Goal: Task Accomplishment & Management: Manage account settings

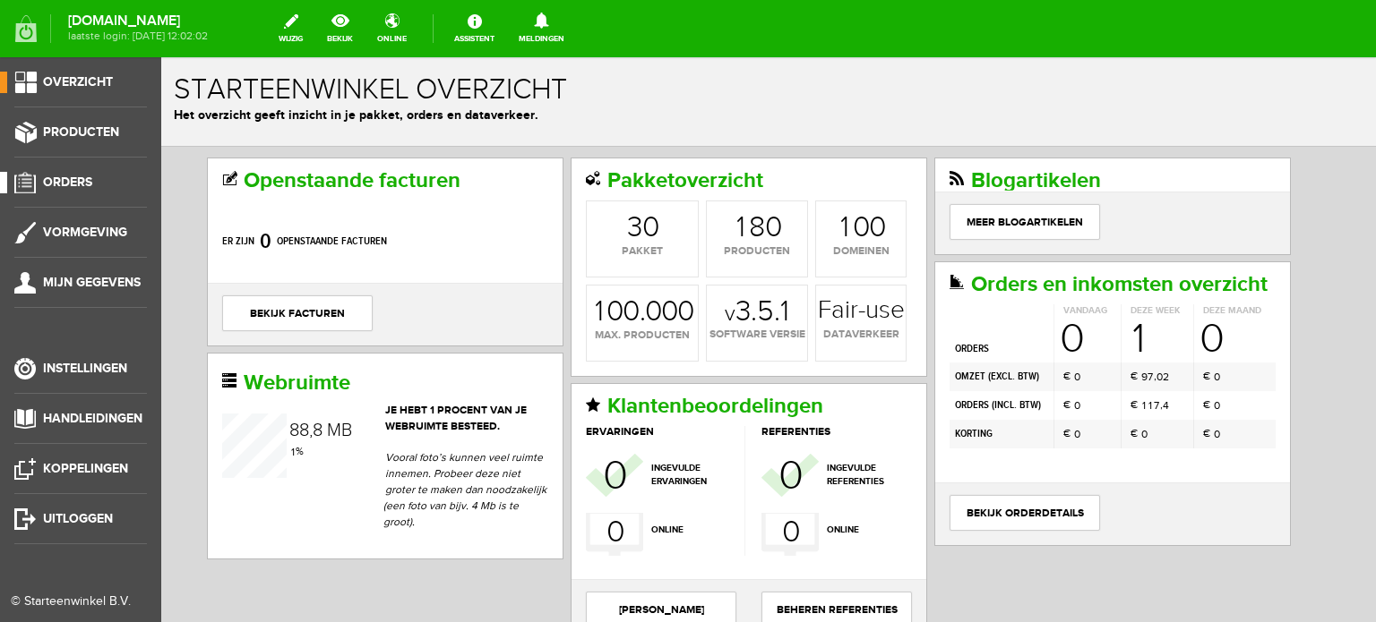
click at [71, 178] on span "Orders" at bounding box center [67, 182] width 49 height 15
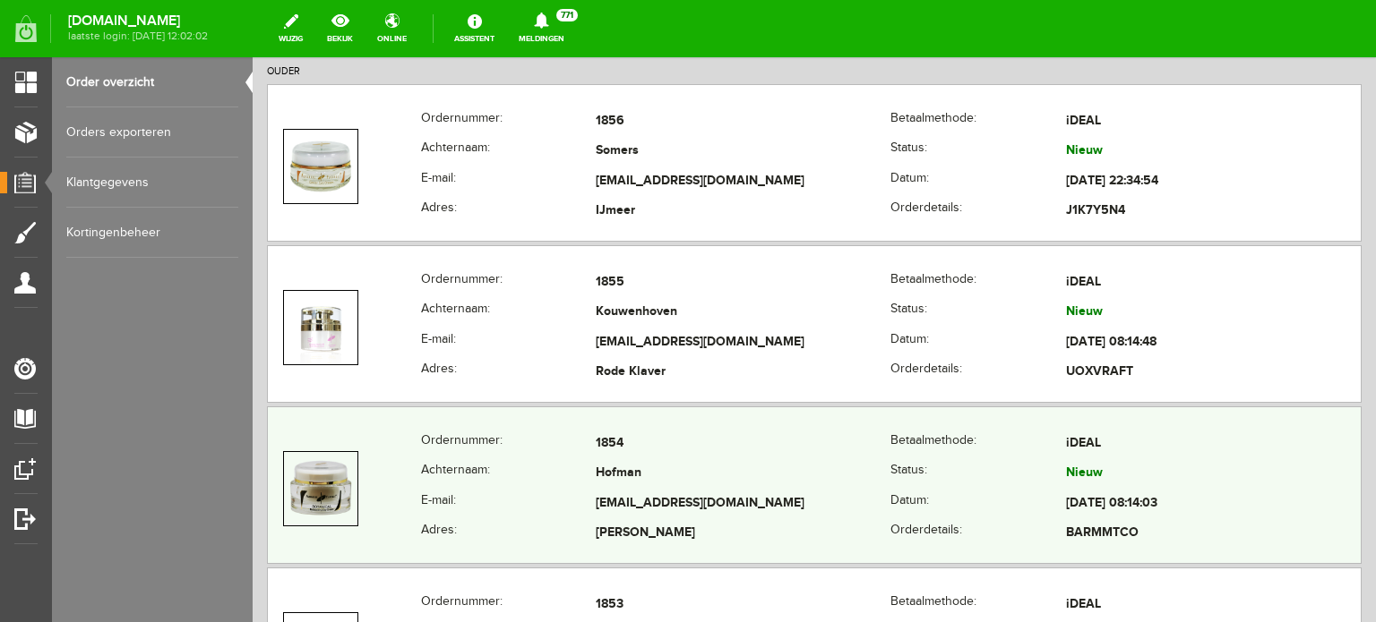
scroll to position [537, 0]
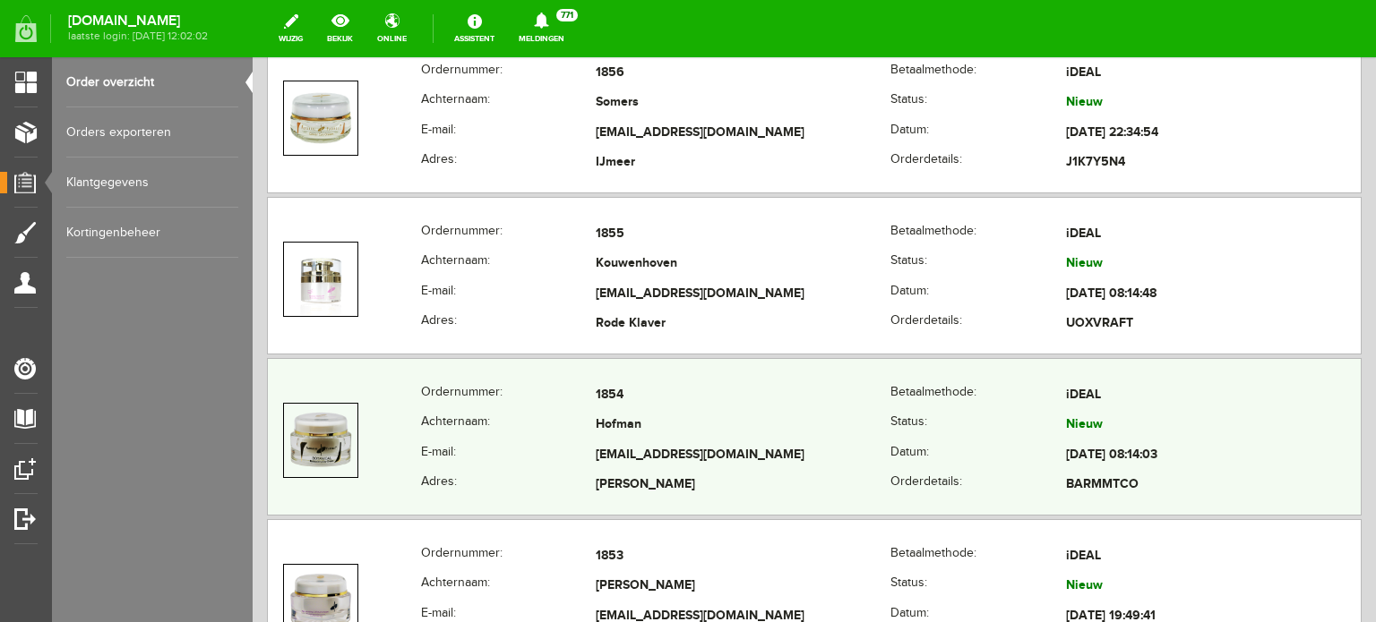
click at [605, 431] on td "Hofman" at bounding box center [743, 426] width 295 height 30
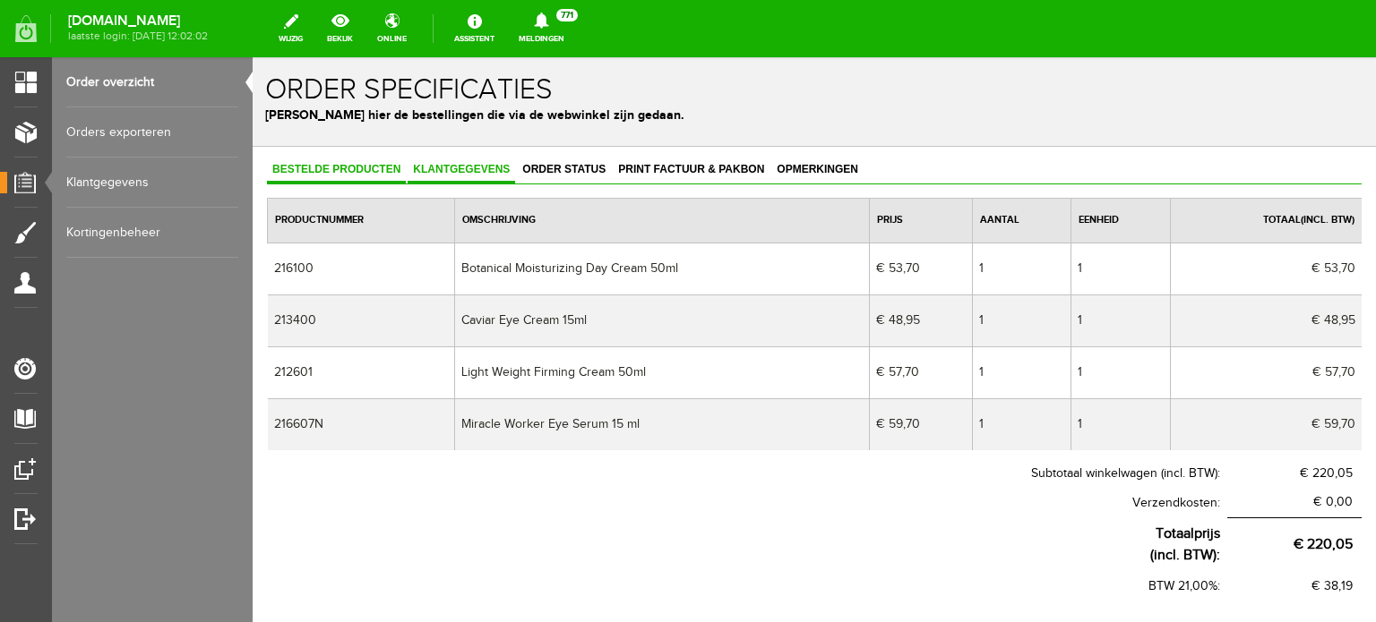
click at [466, 167] on span "Klantgegevens" at bounding box center [460, 169] width 107 height 13
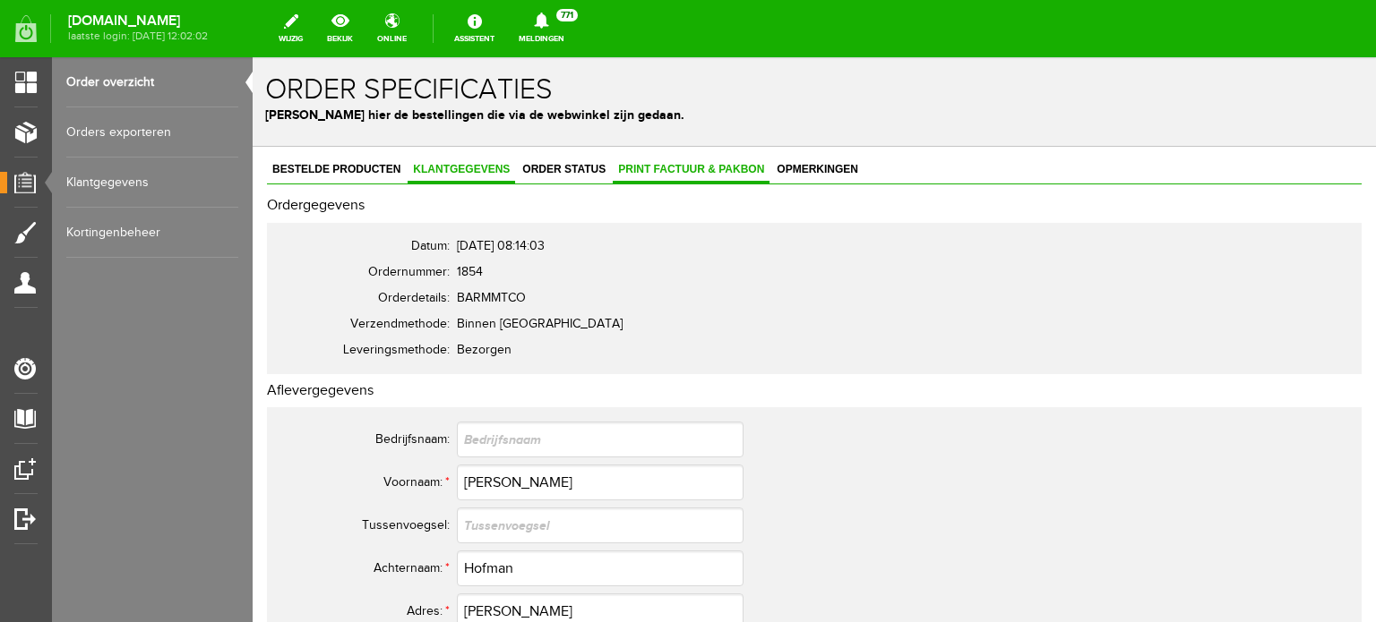
click at [682, 164] on span "Print factuur & pakbon" at bounding box center [691, 169] width 157 height 13
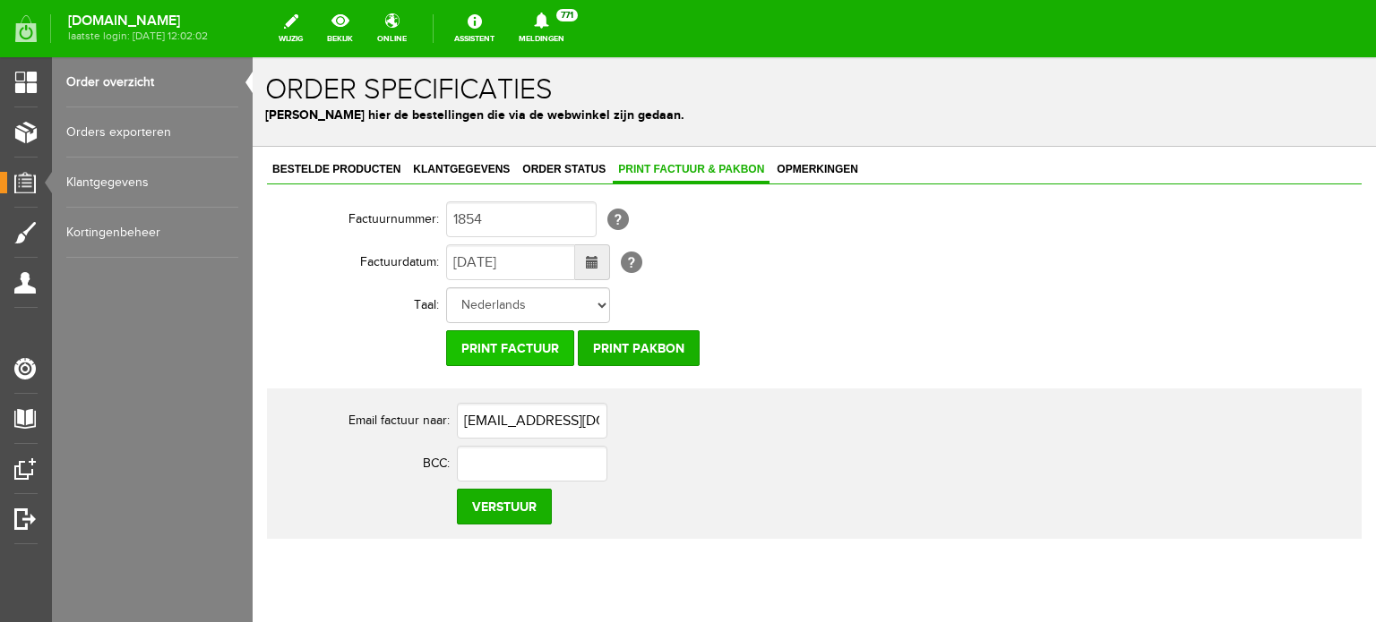
click at [514, 347] on input "Print factuur" at bounding box center [510, 348] width 128 height 36
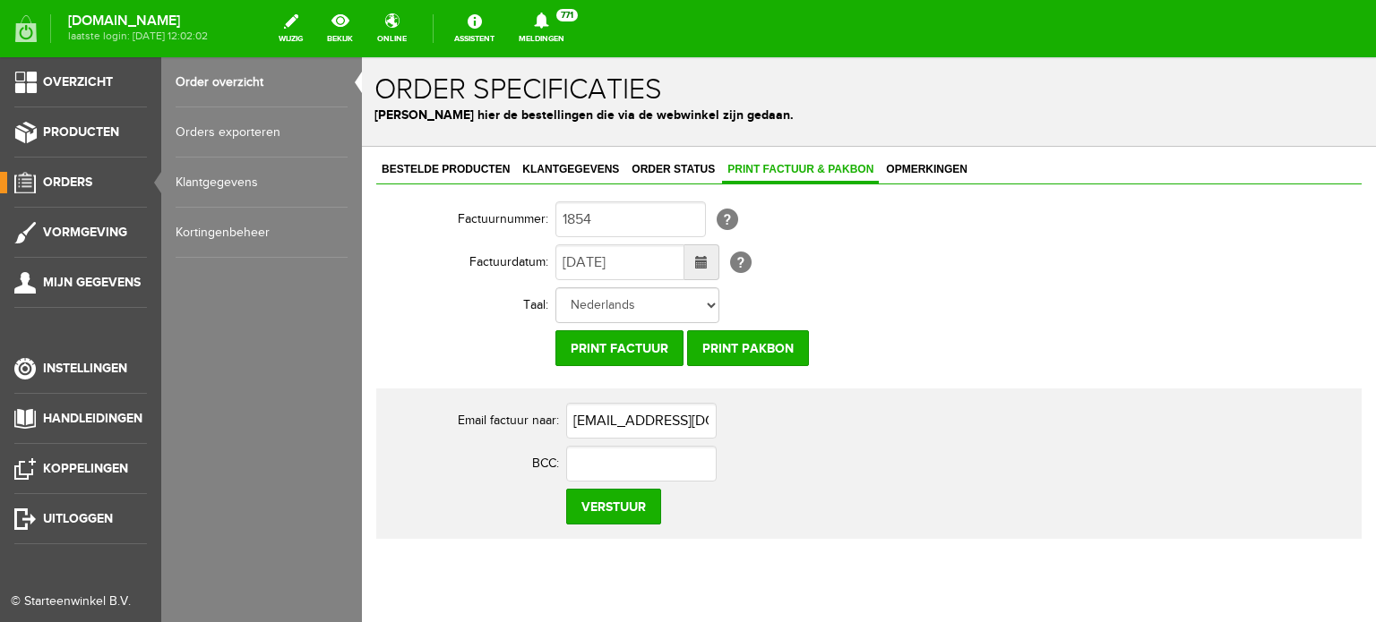
click at [67, 176] on span "Orders" at bounding box center [67, 182] width 49 height 15
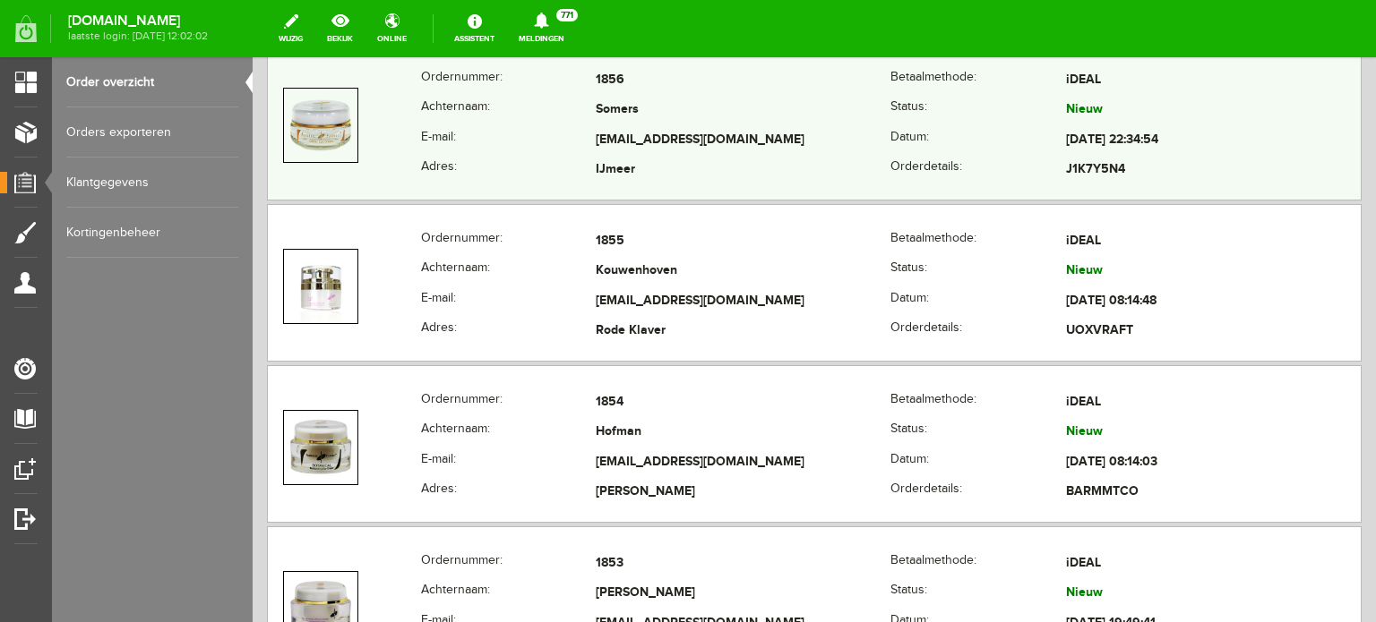
scroll to position [537, 0]
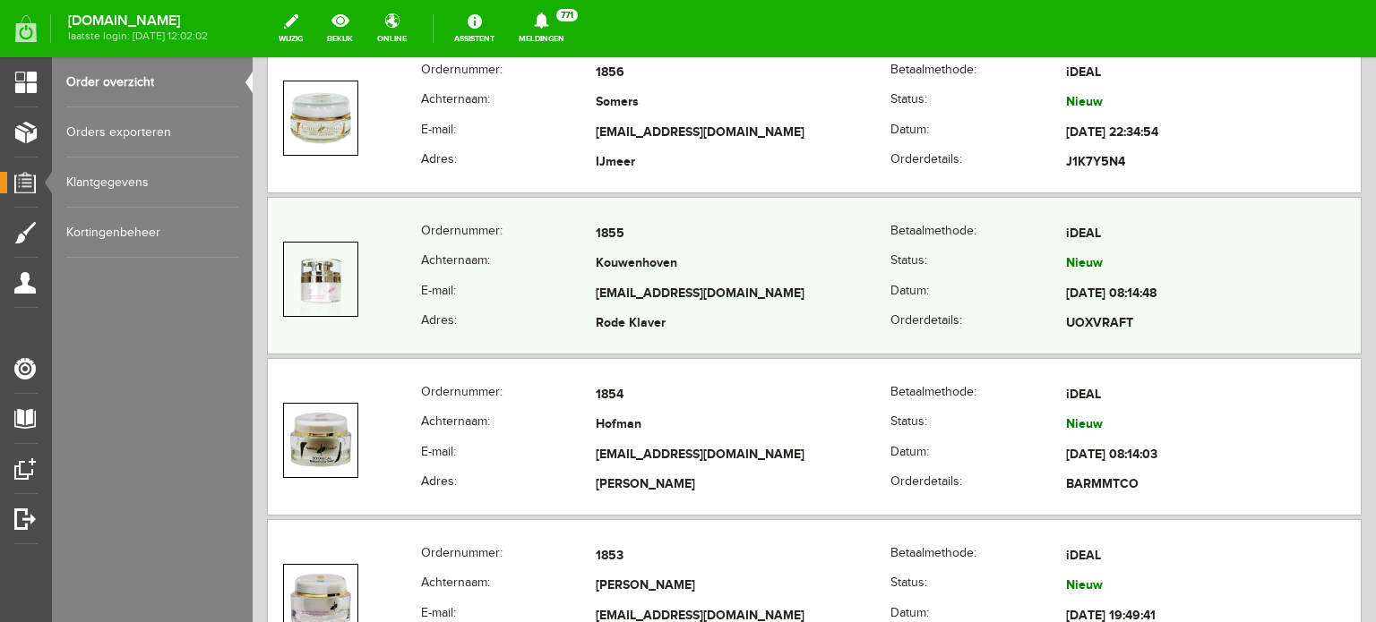
click at [616, 254] on td "Kouwenhoven" at bounding box center [743, 265] width 295 height 30
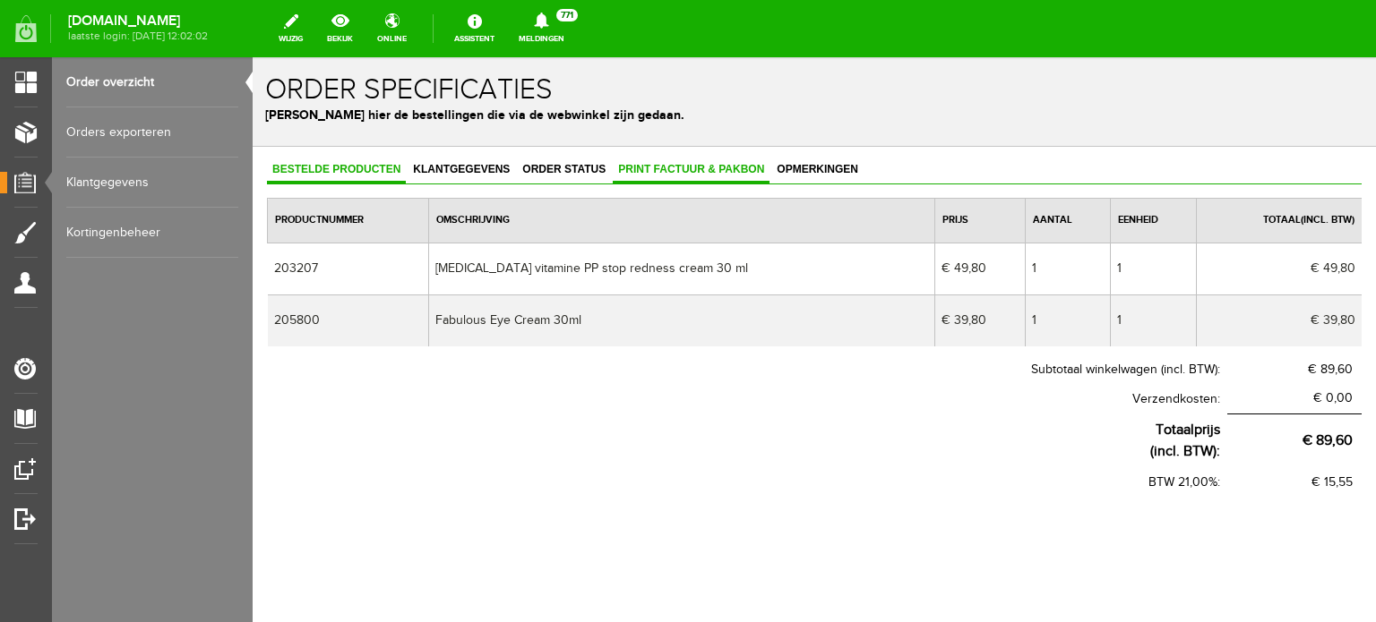
click at [722, 163] on span "Print factuur & pakbon" at bounding box center [691, 169] width 157 height 13
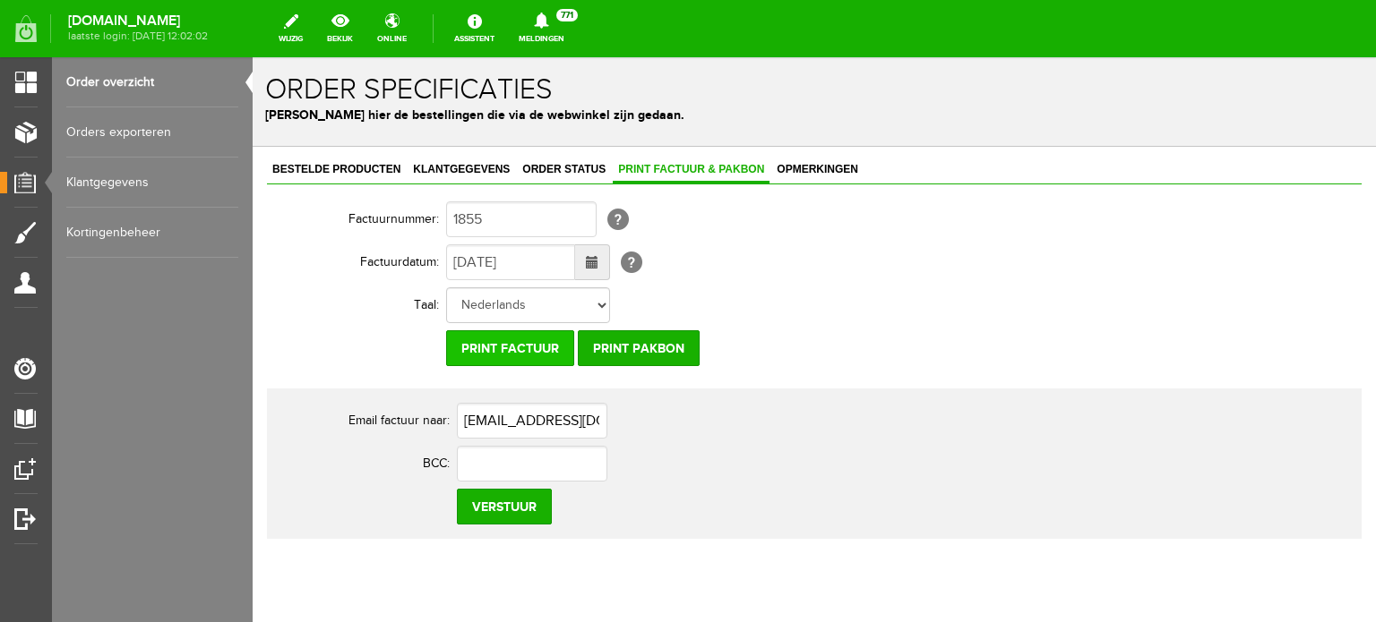
click at [536, 350] on input "Print factuur" at bounding box center [510, 348] width 128 height 36
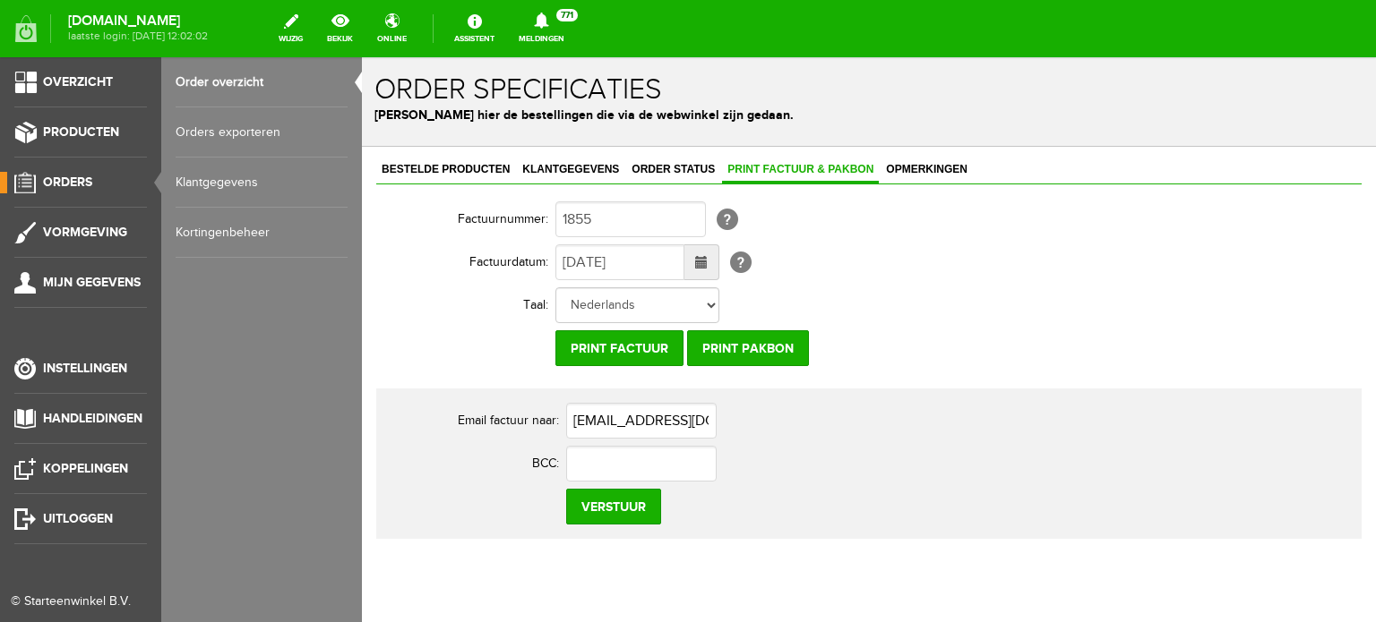
click at [72, 176] on span "Orders" at bounding box center [67, 182] width 49 height 15
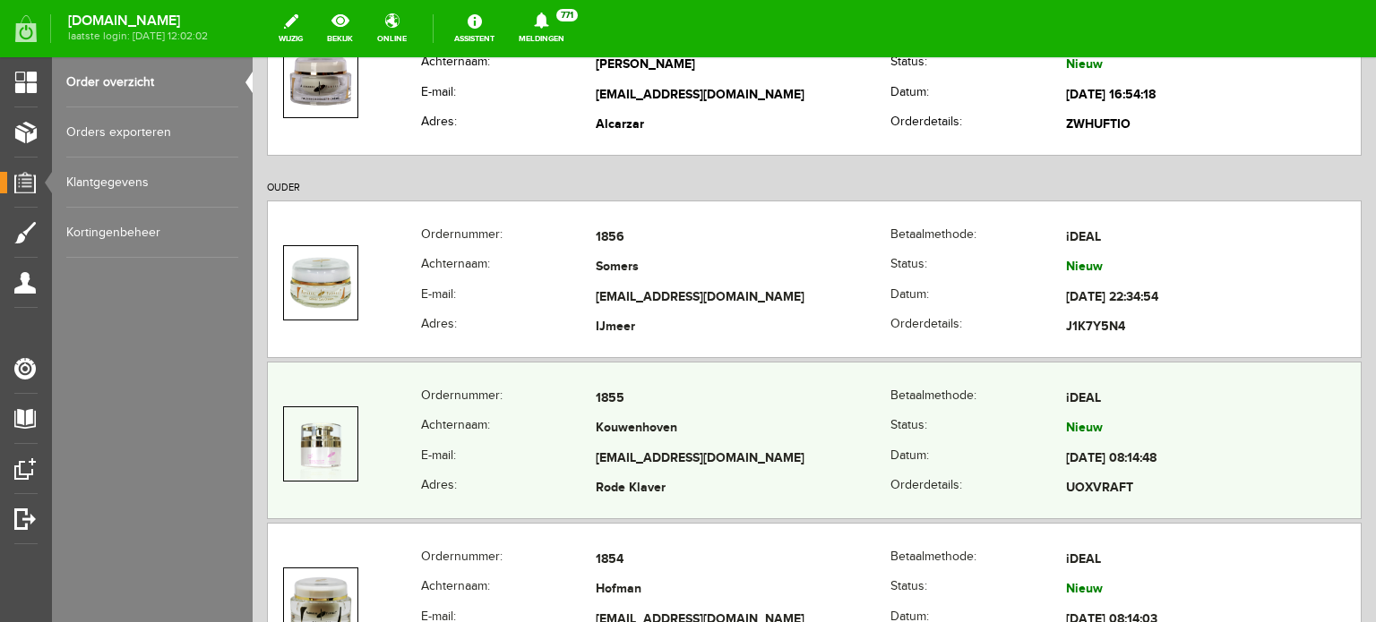
scroll to position [269, 0]
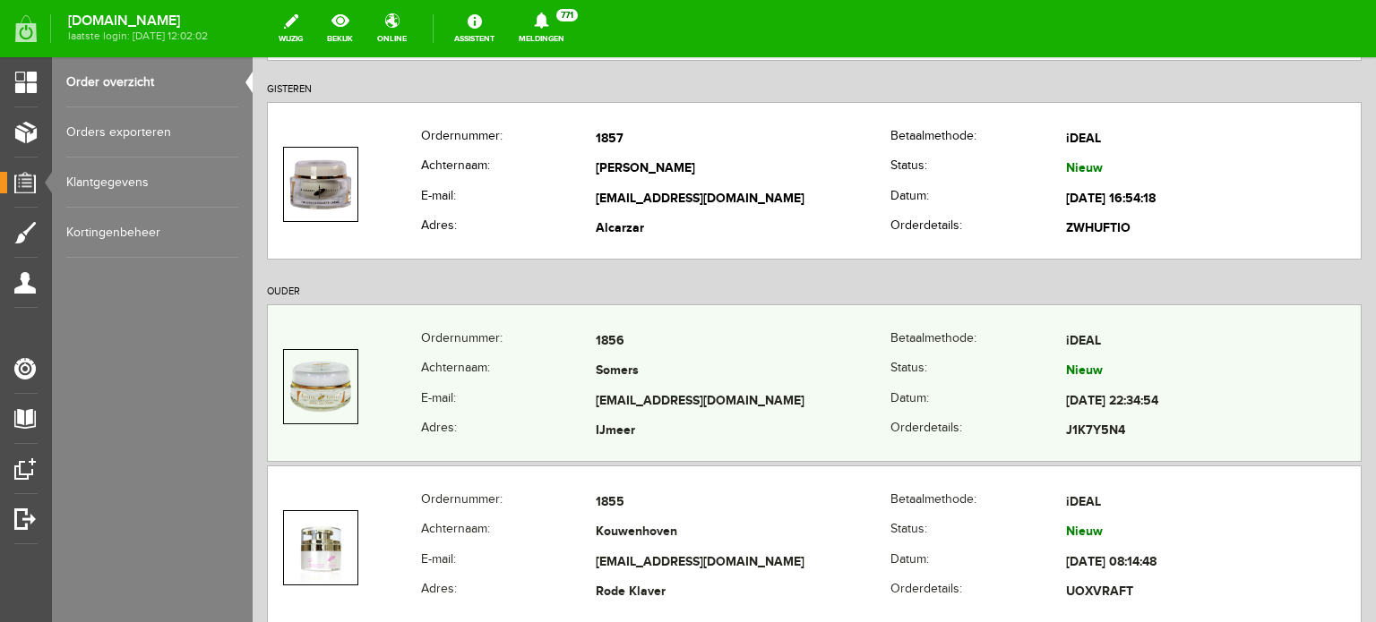
click at [650, 372] on td "Somers" at bounding box center [743, 372] width 295 height 30
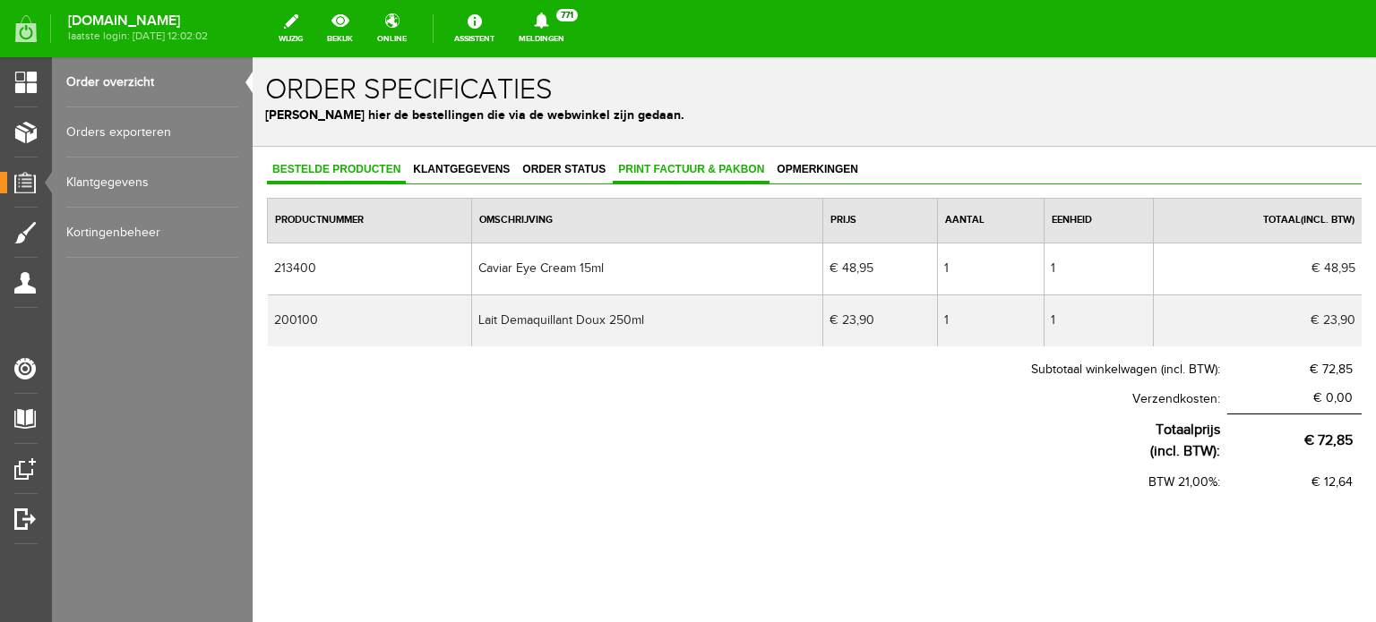
click at [713, 171] on span "Print factuur & pakbon" at bounding box center [691, 169] width 157 height 13
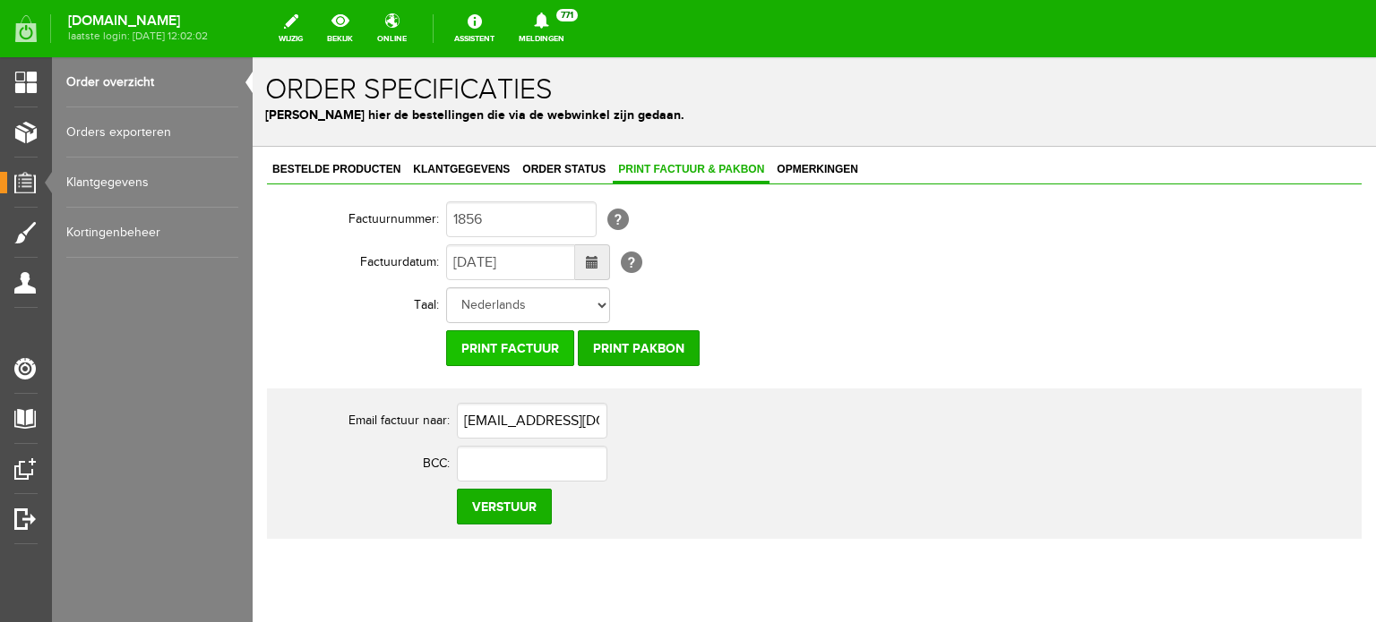
click at [540, 342] on input "Print factuur" at bounding box center [510, 348] width 128 height 36
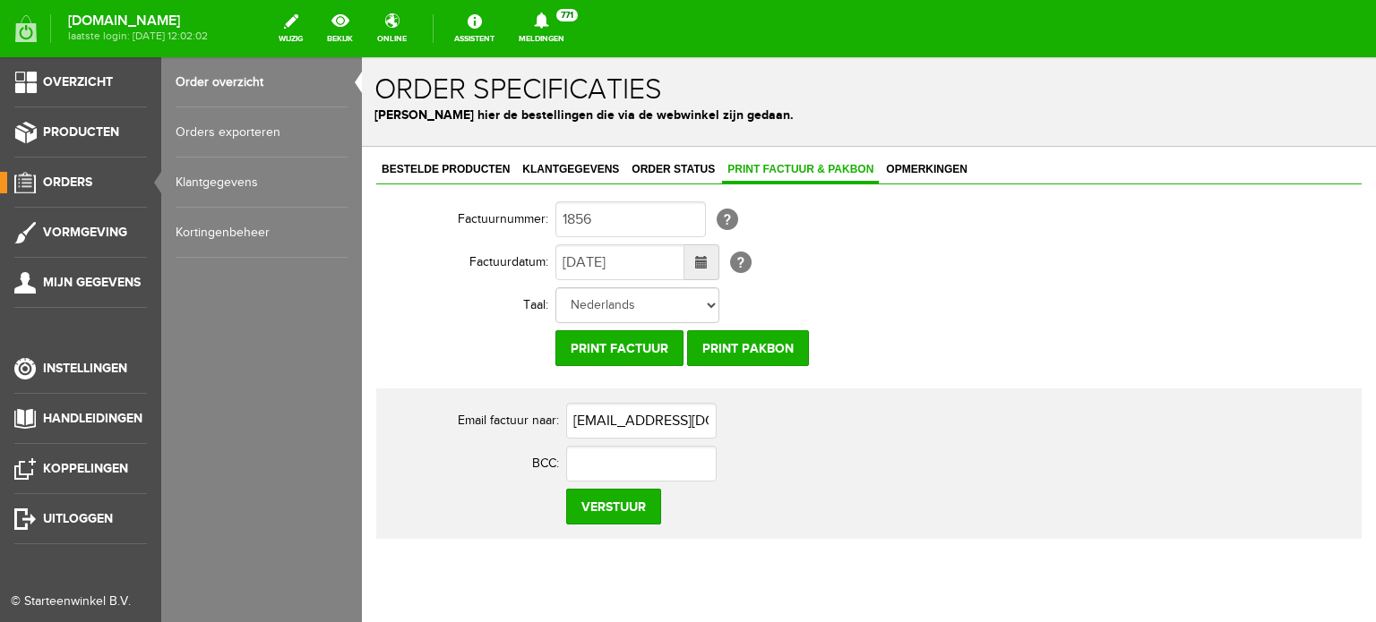
click at [75, 176] on span "Orders" at bounding box center [67, 182] width 49 height 15
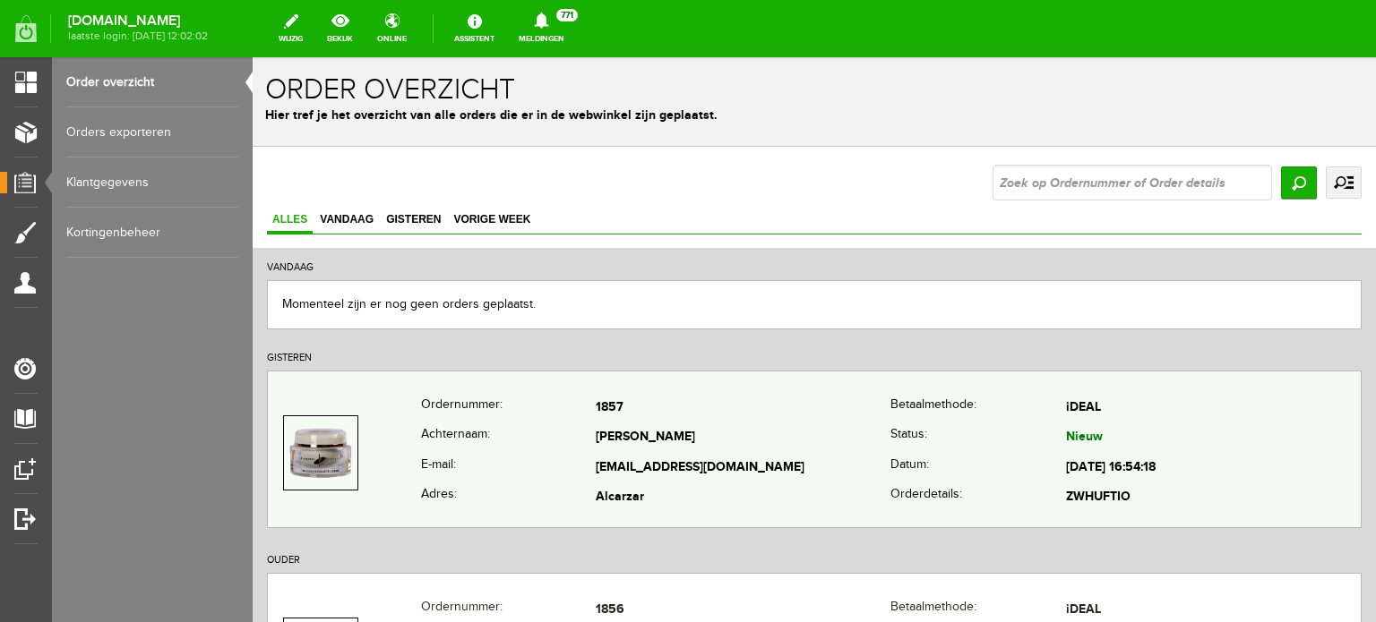
click at [645, 425] on td "[PERSON_NAME]" at bounding box center [743, 439] width 295 height 30
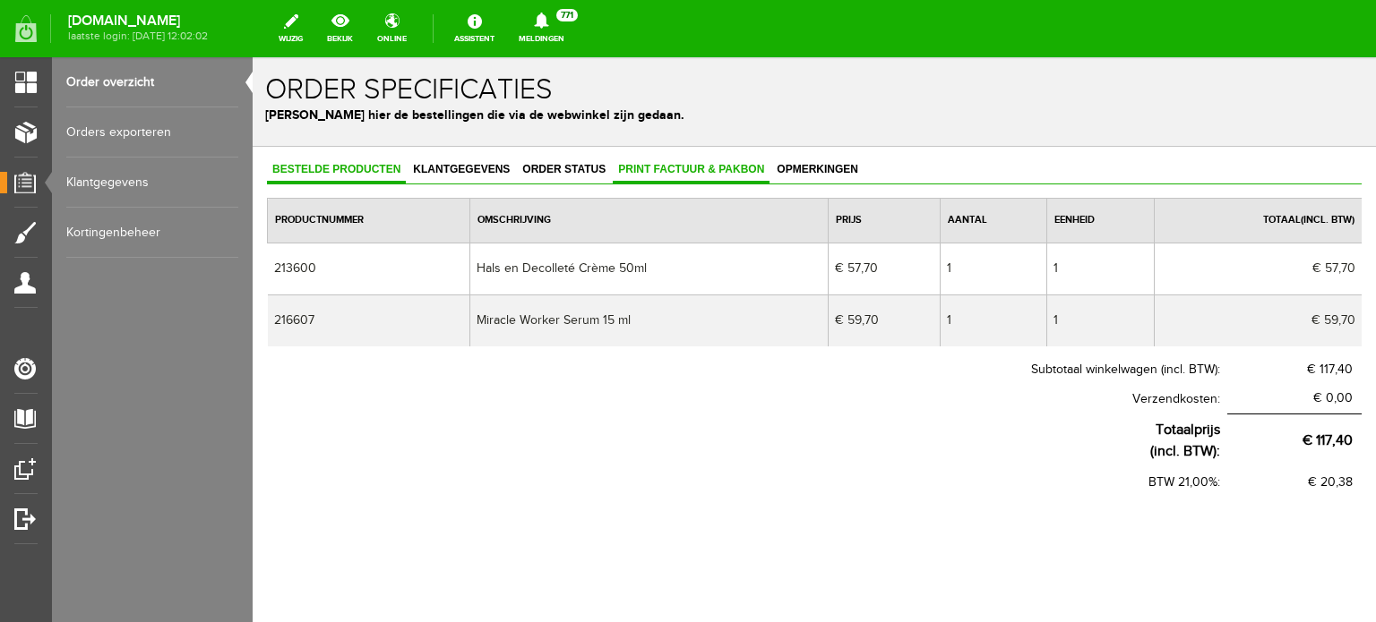
click at [713, 164] on span "Print factuur & pakbon" at bounding box center [691, 169] width 157 height 13
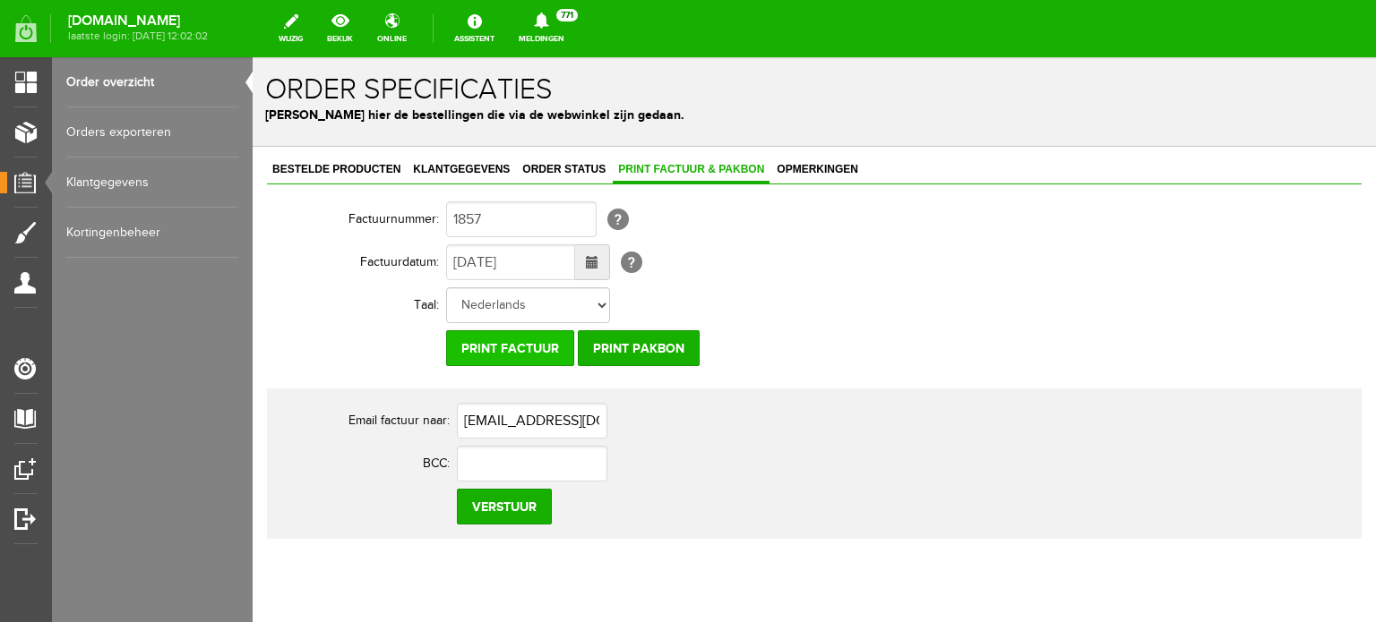
click at [494, 347] on input "Print factuur" at bounding box center [510, 348] width 128 height 36
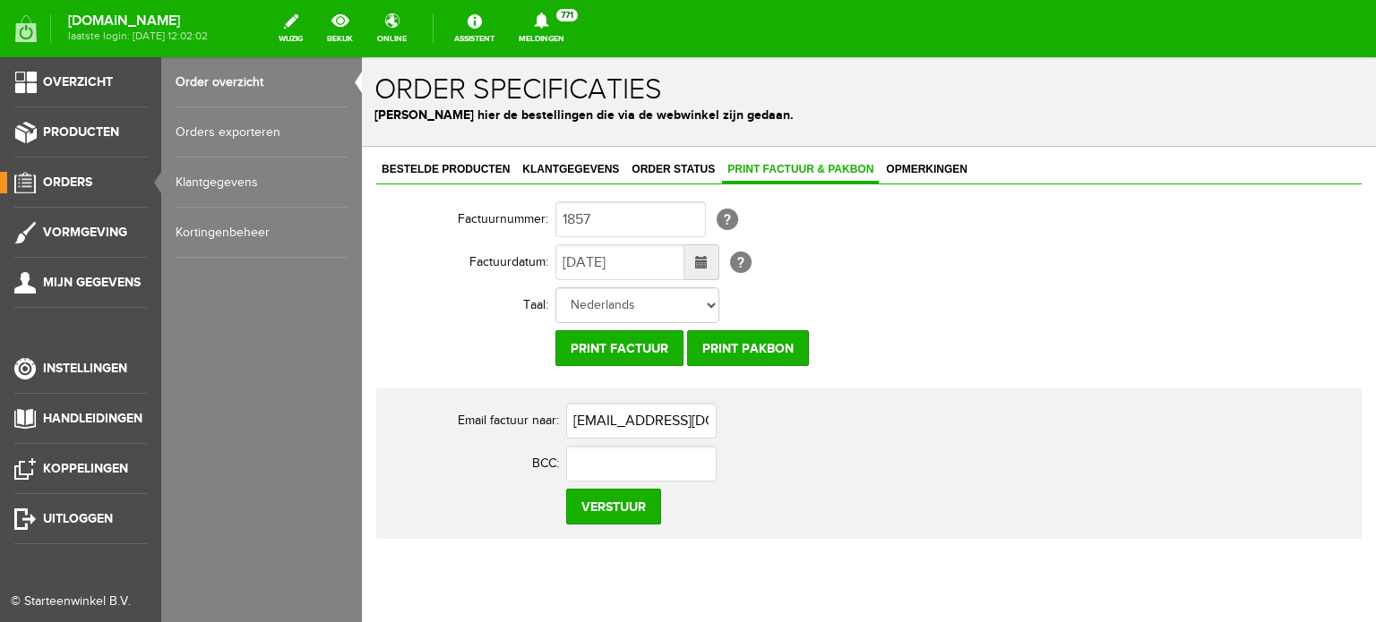
click at [63, 176] on span "Orders" at bounding box center [67, 182] width 49 height 15
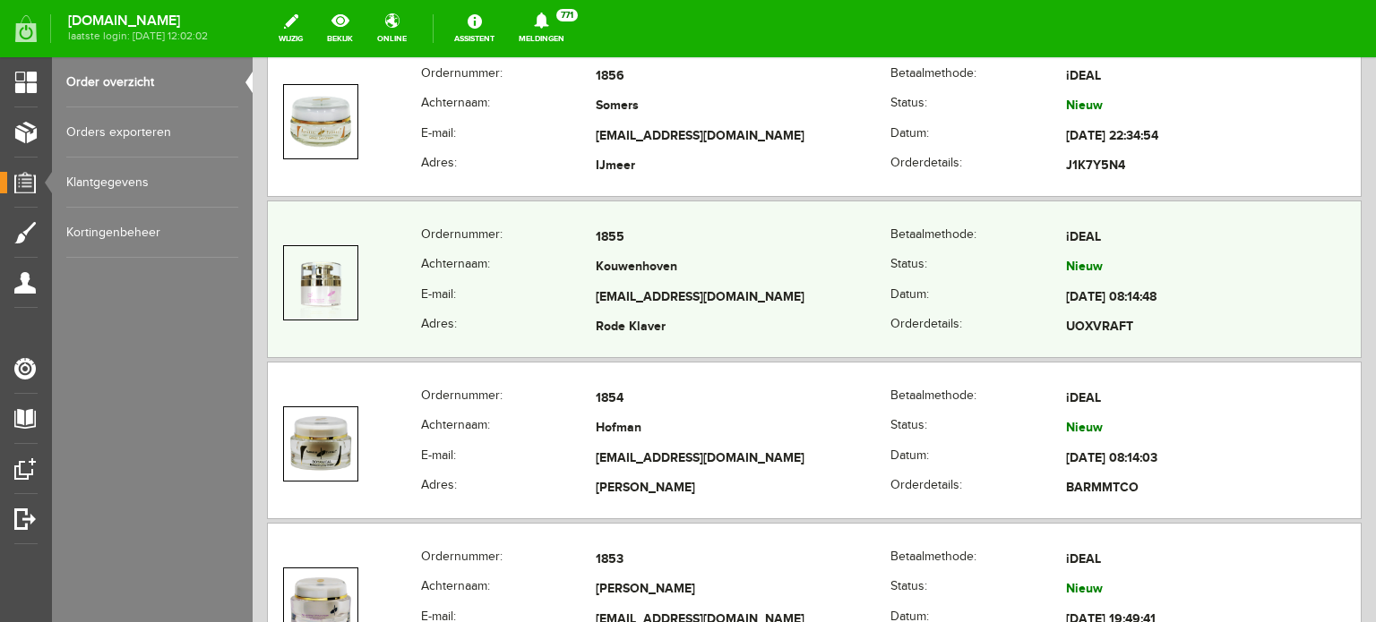
scroll to position [537, 0]
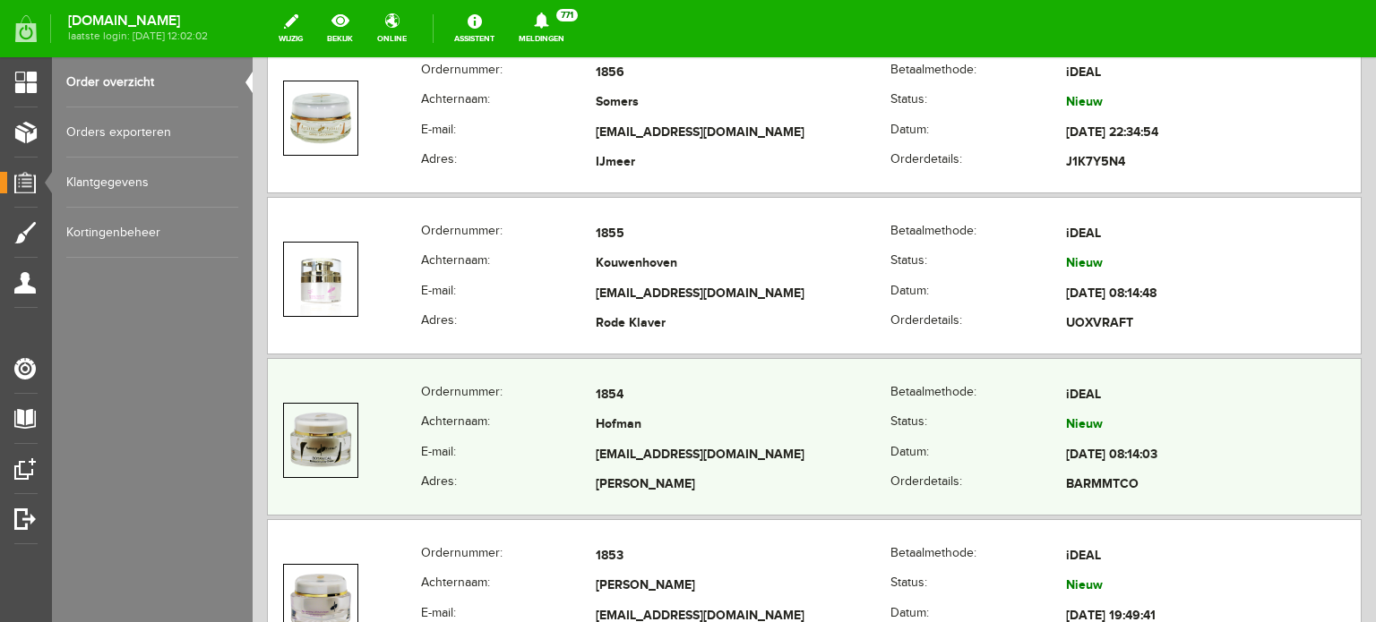
click at [615, 428] on td "Hofman" at bounding box center [743, 426] width 295 height 30
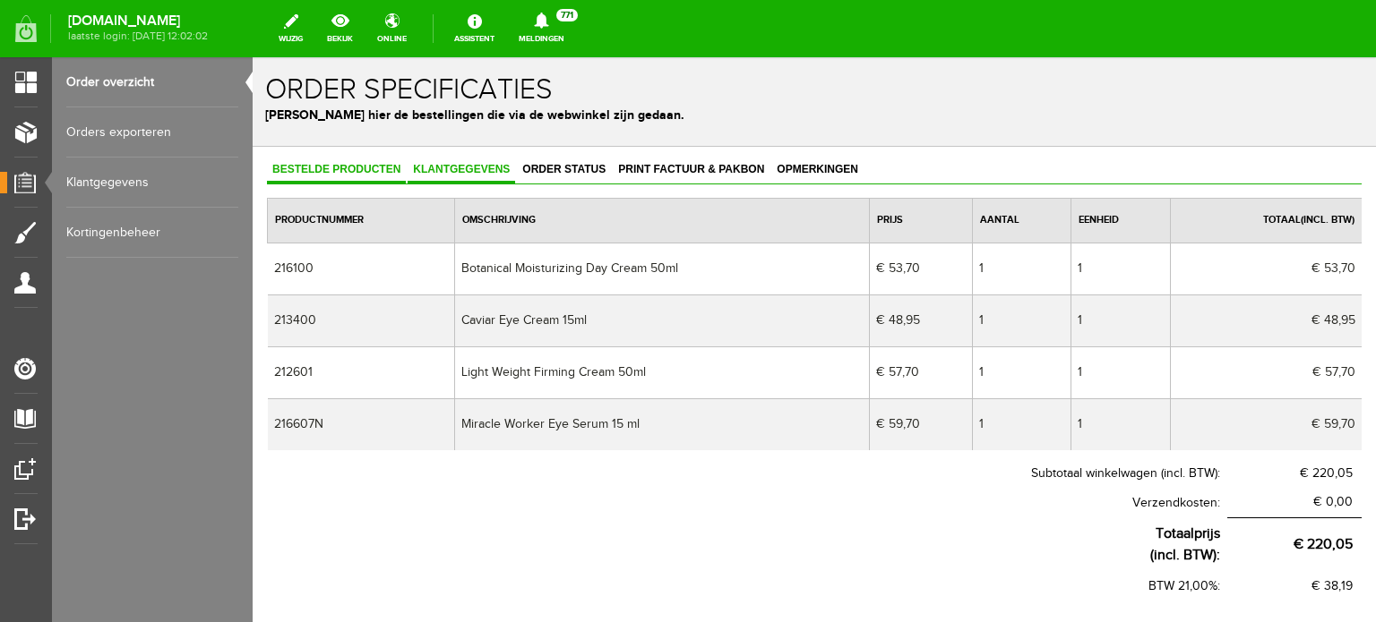
click at [466, 168] on span "Klantgegevens" at bounding box center [460, 169] width 107 height 13
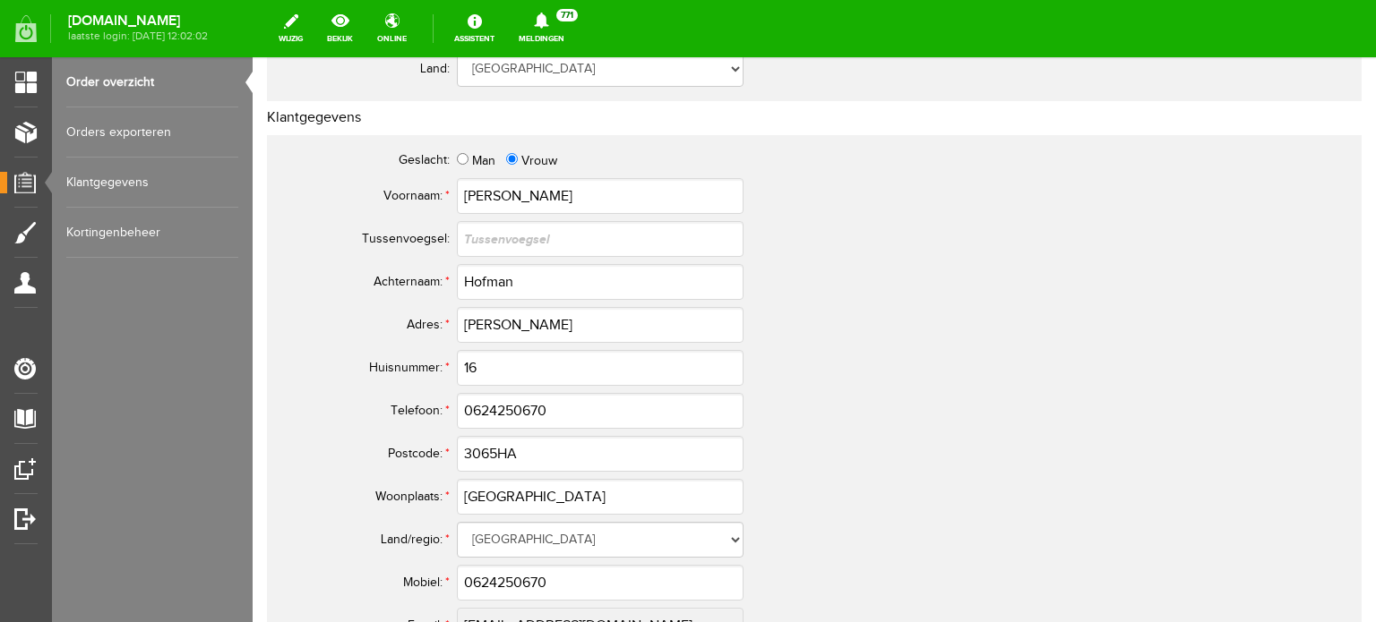
scroll to position [627, 0]
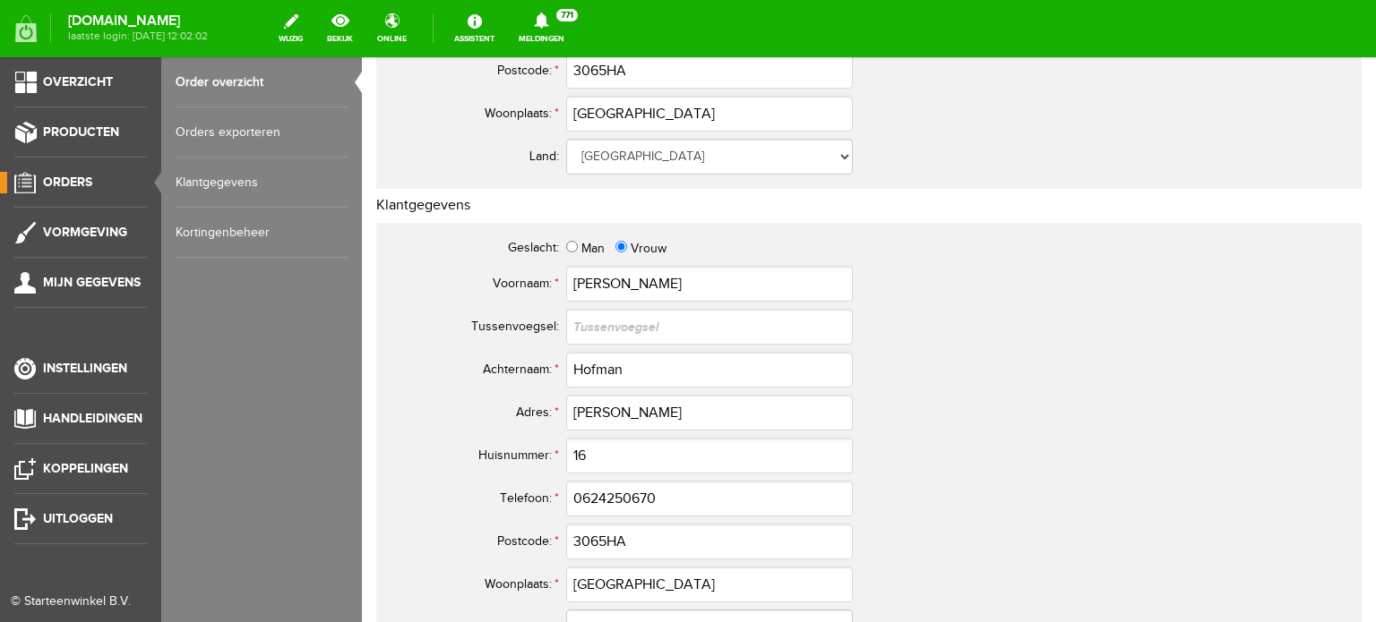
drag, startPoint x: 80, startPoint y: 179, endPoint x: 96, endPoint y: 178, distance: 16.1
click at [80, 178] on span "Orders" at bounding box center [67, 182] width 49 height 15
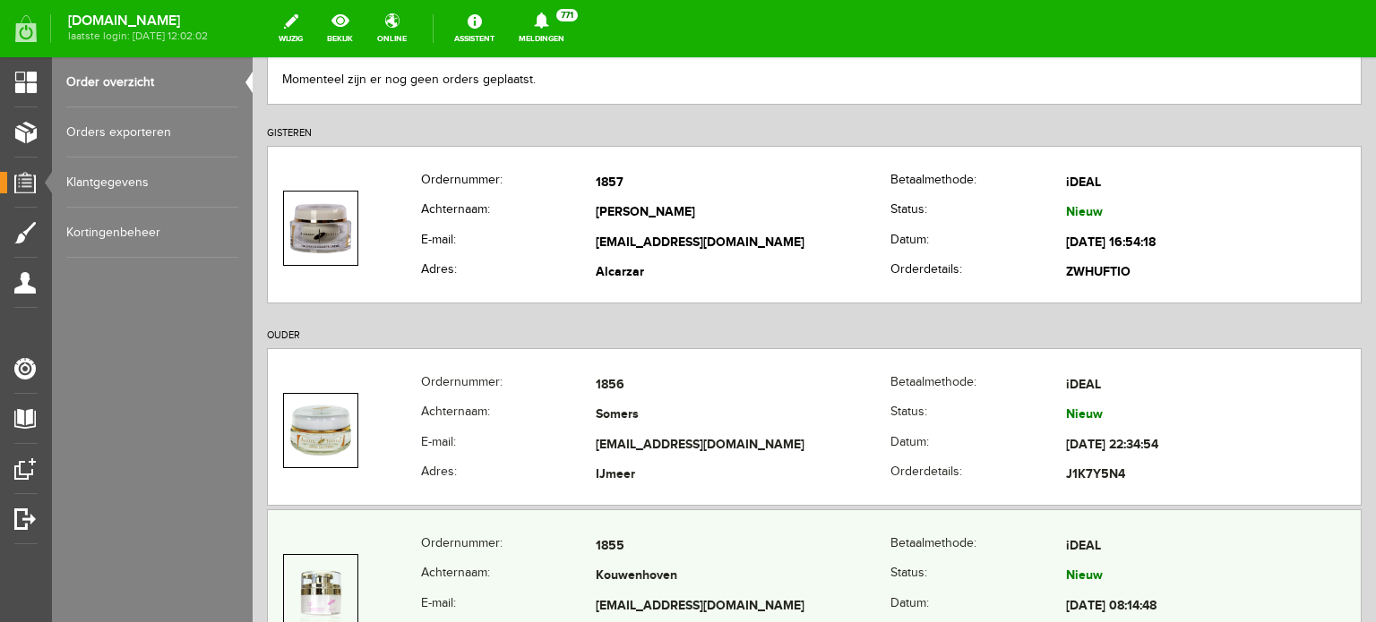
scroll to position [269, 0]
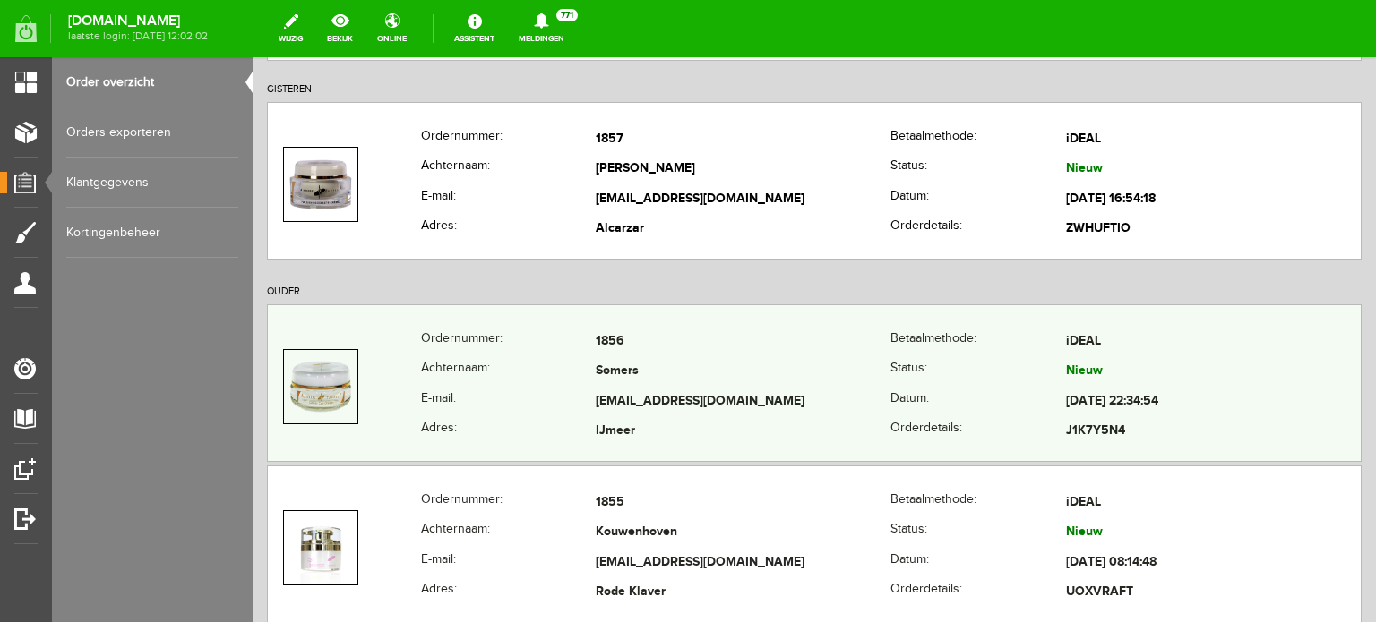
click at [635, 382] on td "Somers" at bounding box center [743, 372] width 295 height 30
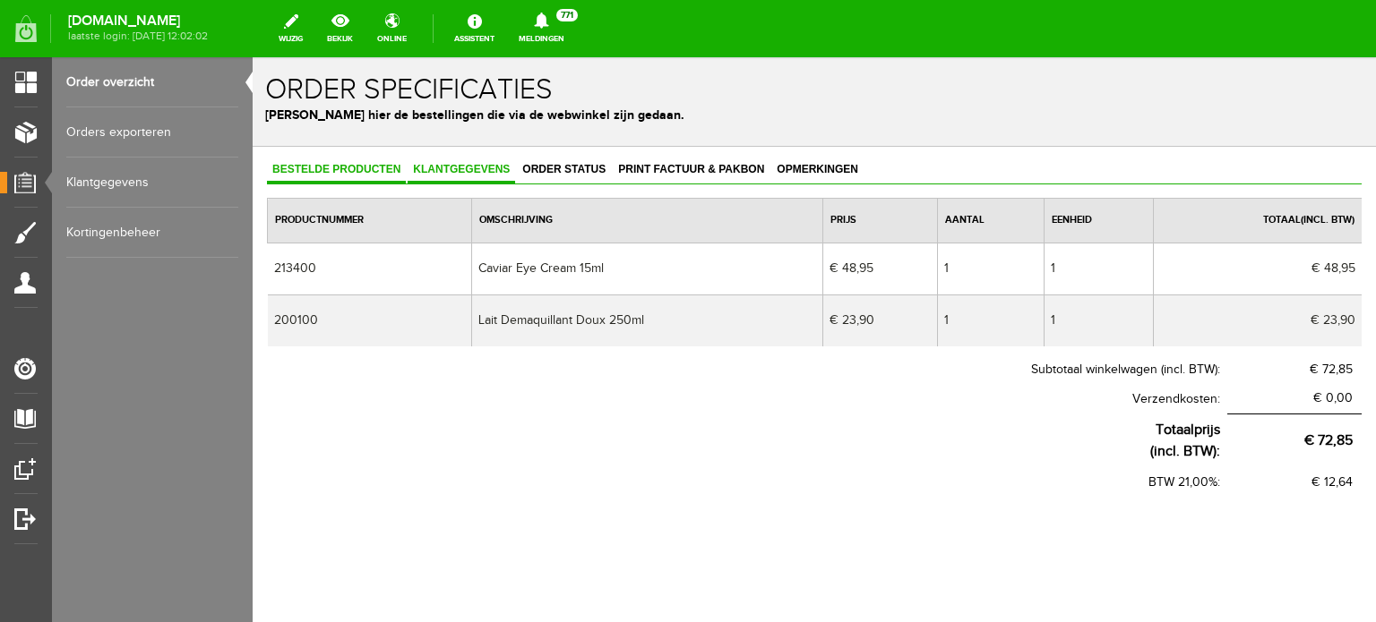
click at [484, 163] on span "Klantgegevens" at bounding box center [460, 169] width 107 height 13
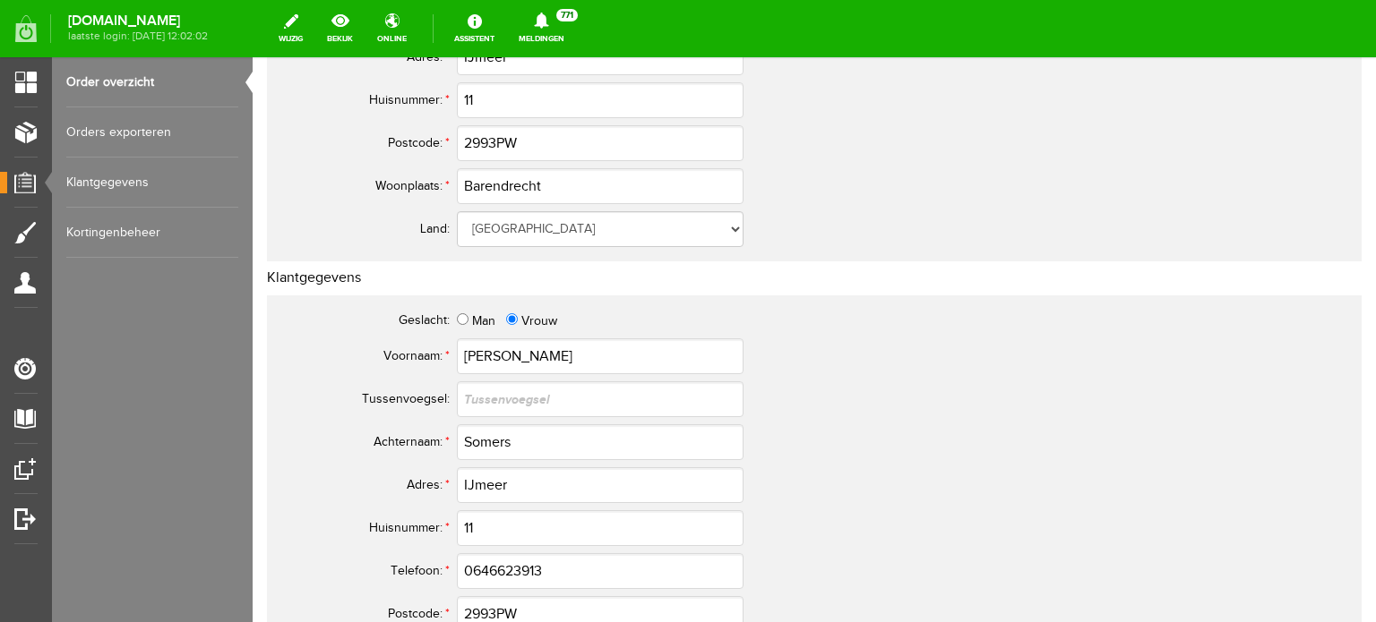
scroll to position [537, 0]
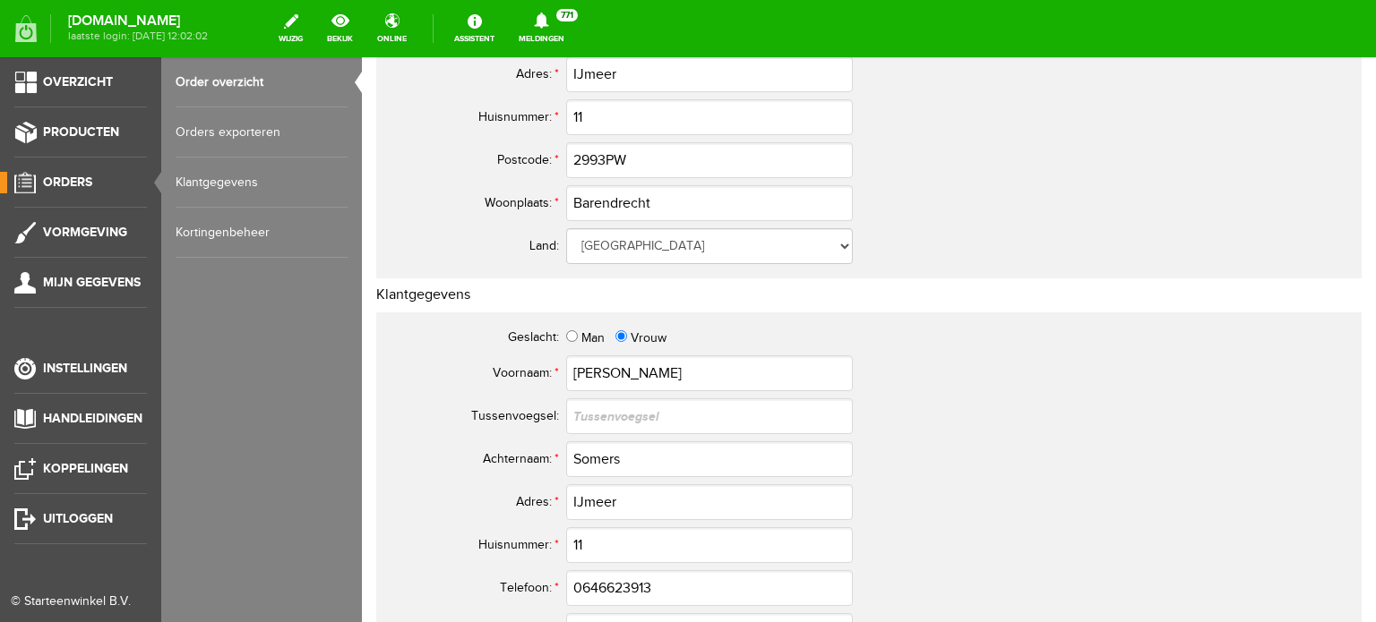
click at [68, 182] on span "Orders" at bounding box center [67, 182] width 49 height 15
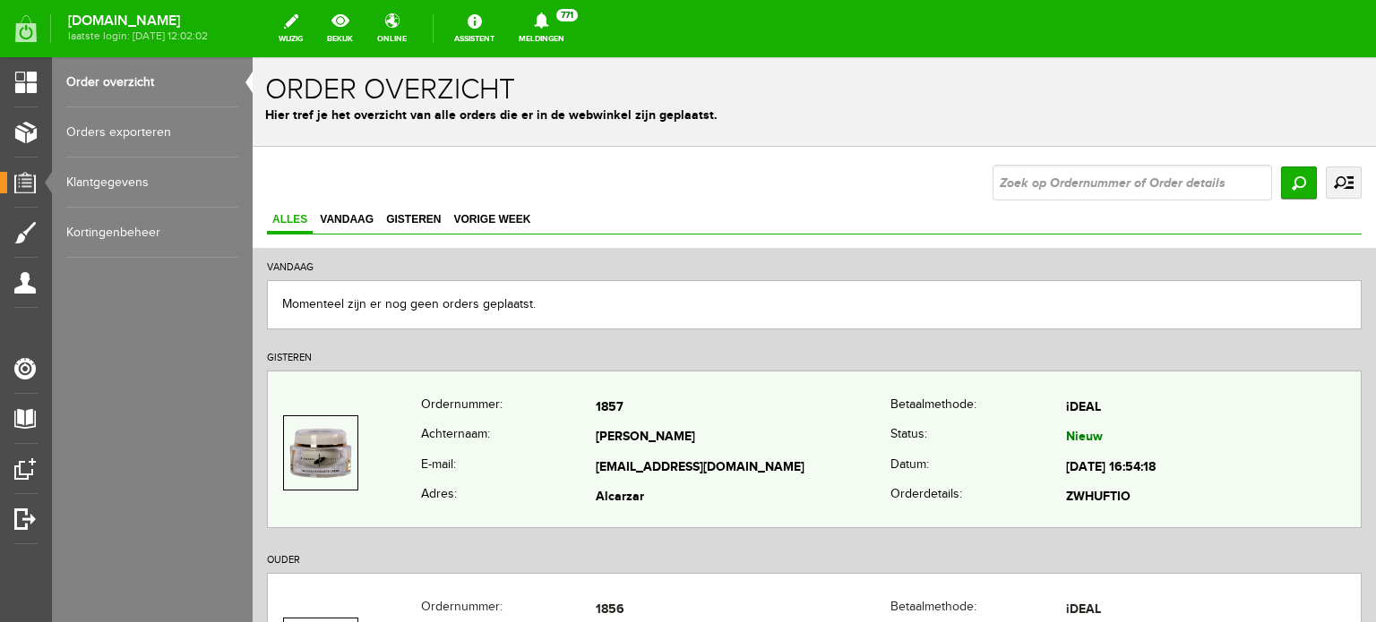
click at [612, 447] on td "[PERSON_NAME]" at bounding box center [743, 439] width 295 height 30
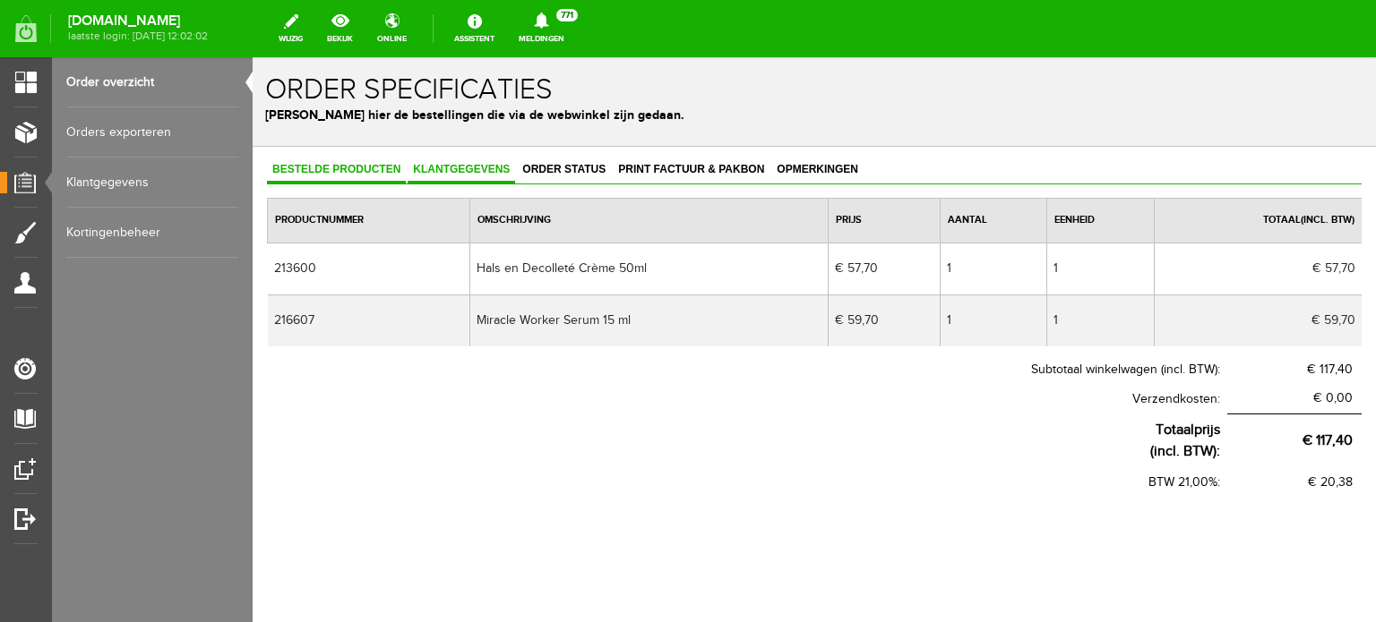
click at [489, 165] on span "Klantgegevens" at bounding box center [460, 169] width 107 height 13
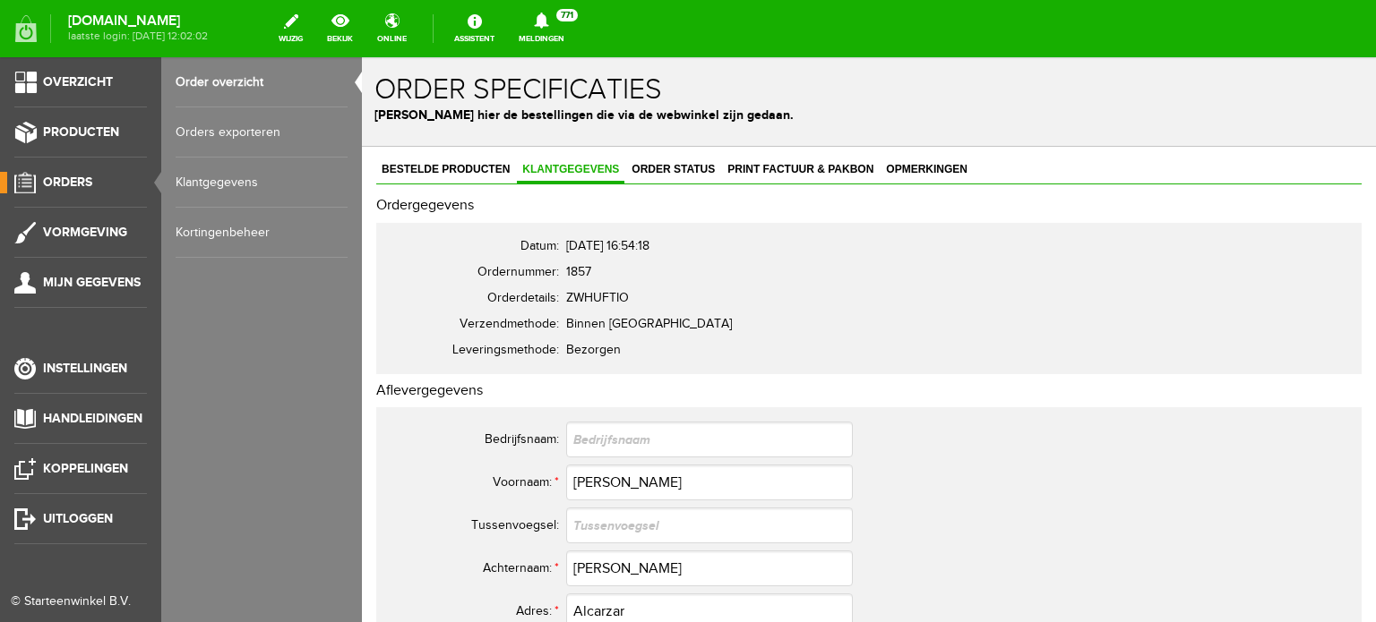
click at [76, 178] on span "Orders" at bounding box center [67, 182] width 49 height 15
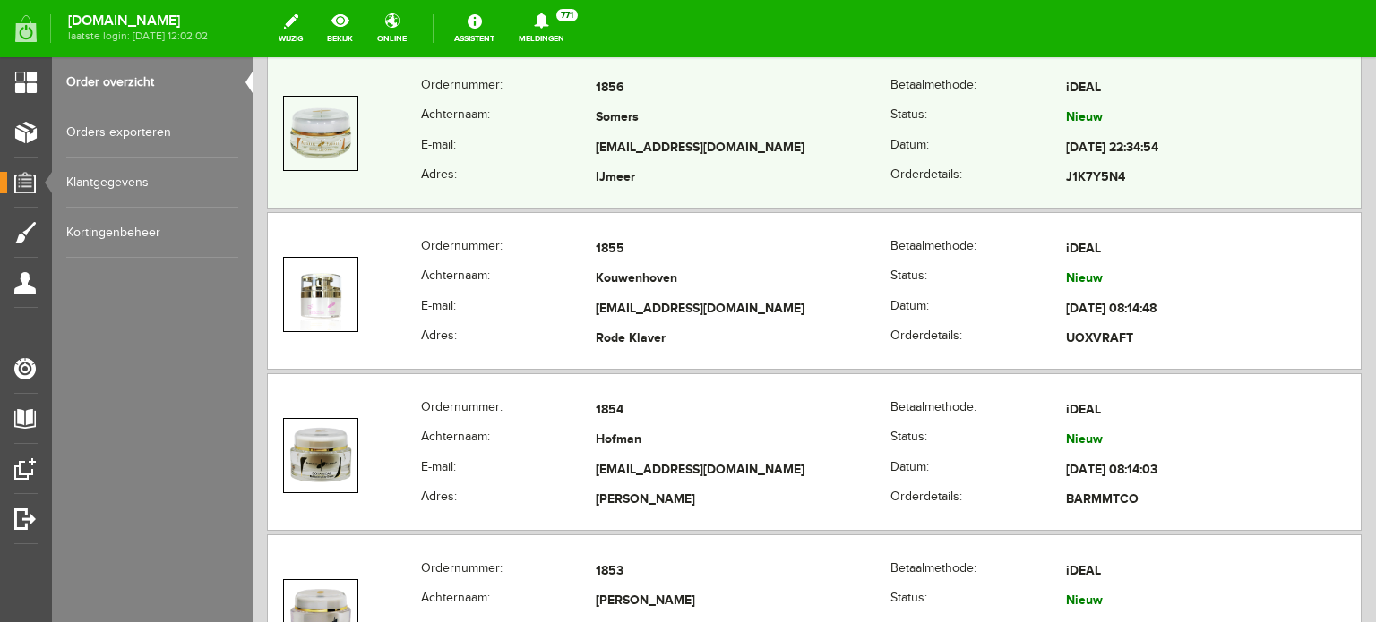
scroll to position [537, 0]
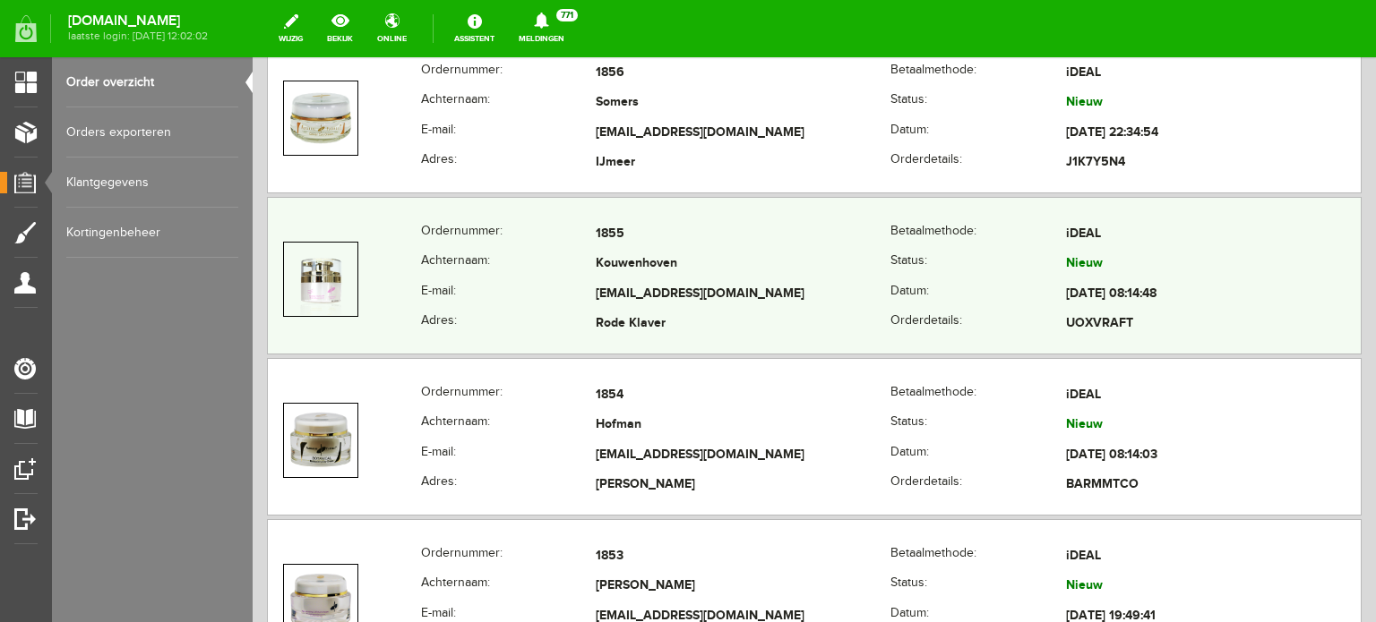
click at [637, 279] on td "[EMAIL_ADDRESS][DOMAIN_NAME]" at bounding box center [743, 294] width 295 height 30
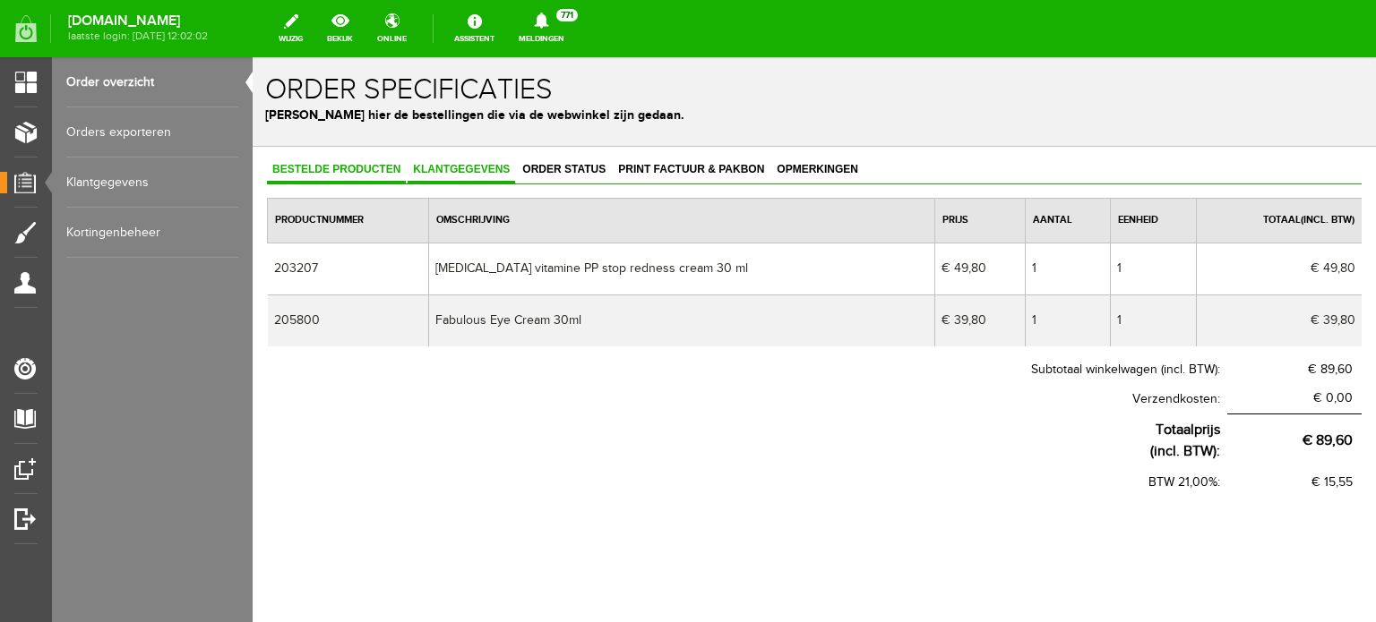
click at [476, 167] on span "Klantgegevens" at bounding box center [460, 169] width 107 height 13
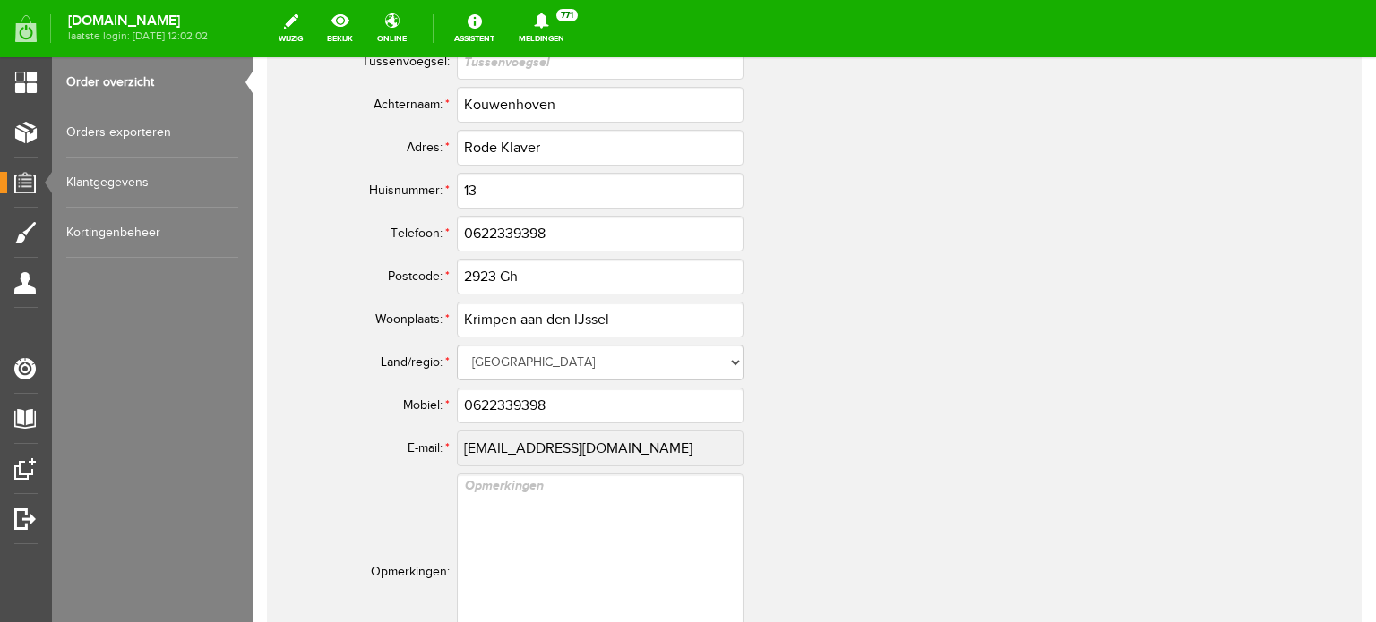
scroll to position [896, 0]
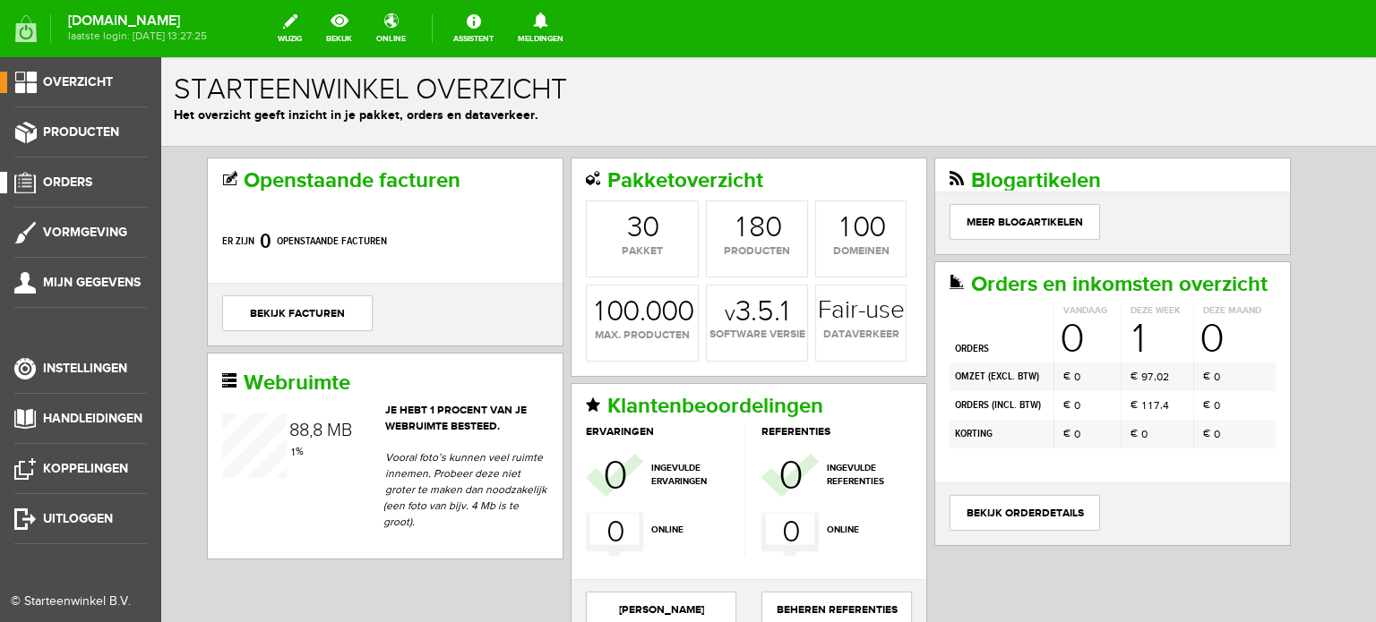
click at [84, 178] on span "Orders" at bounding box center [67, 182] width 49 height 15
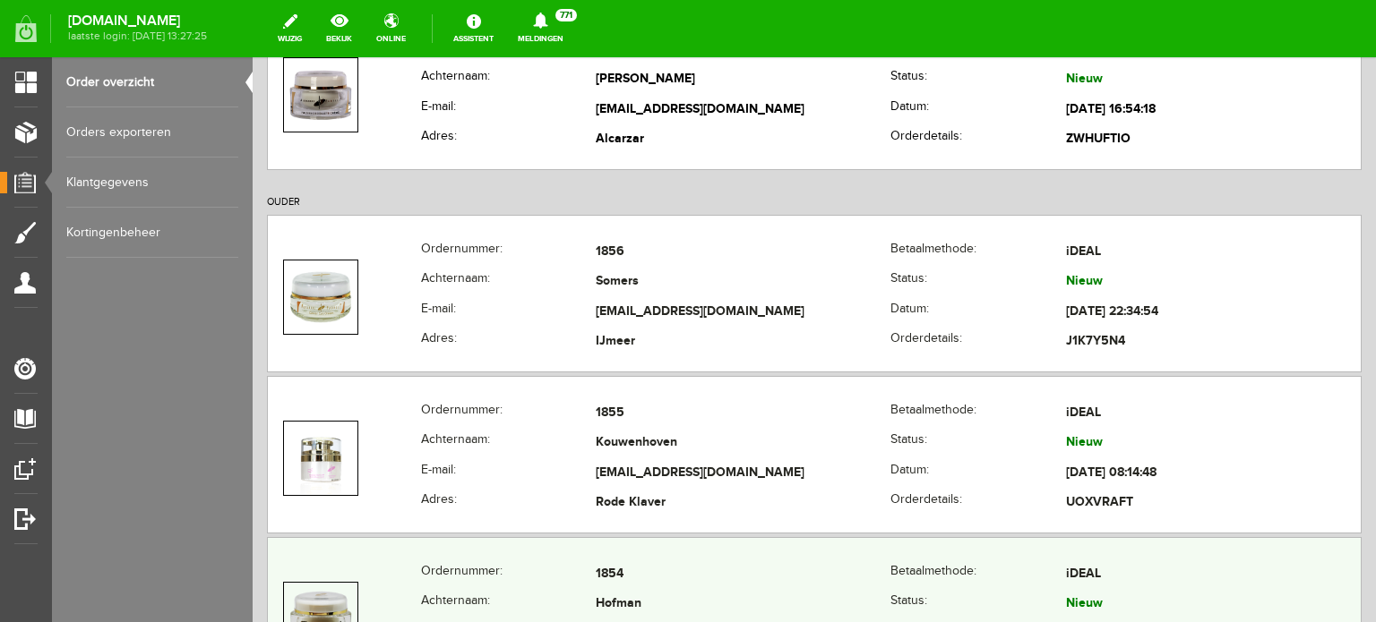
scroll to position [537, 0]
